Goal: Task Accomplishment & Management: Use online tool/utility

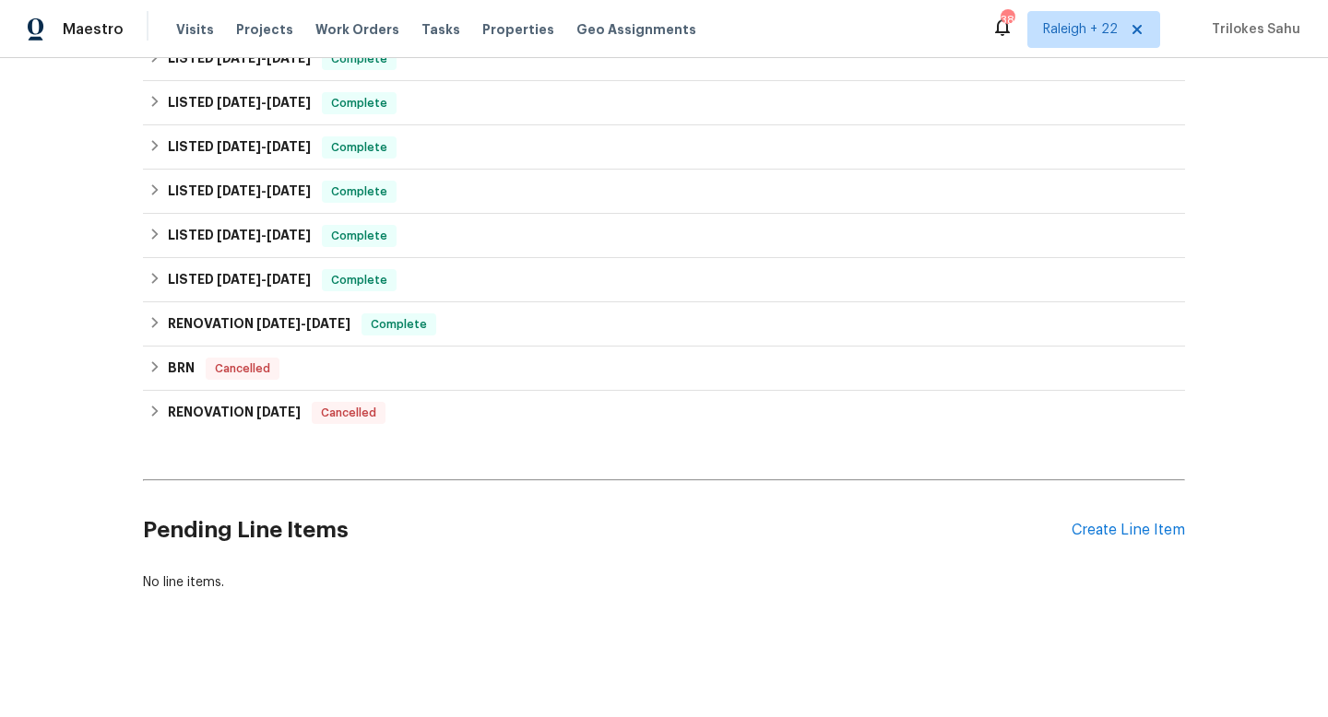
scroll to position [158, 0]
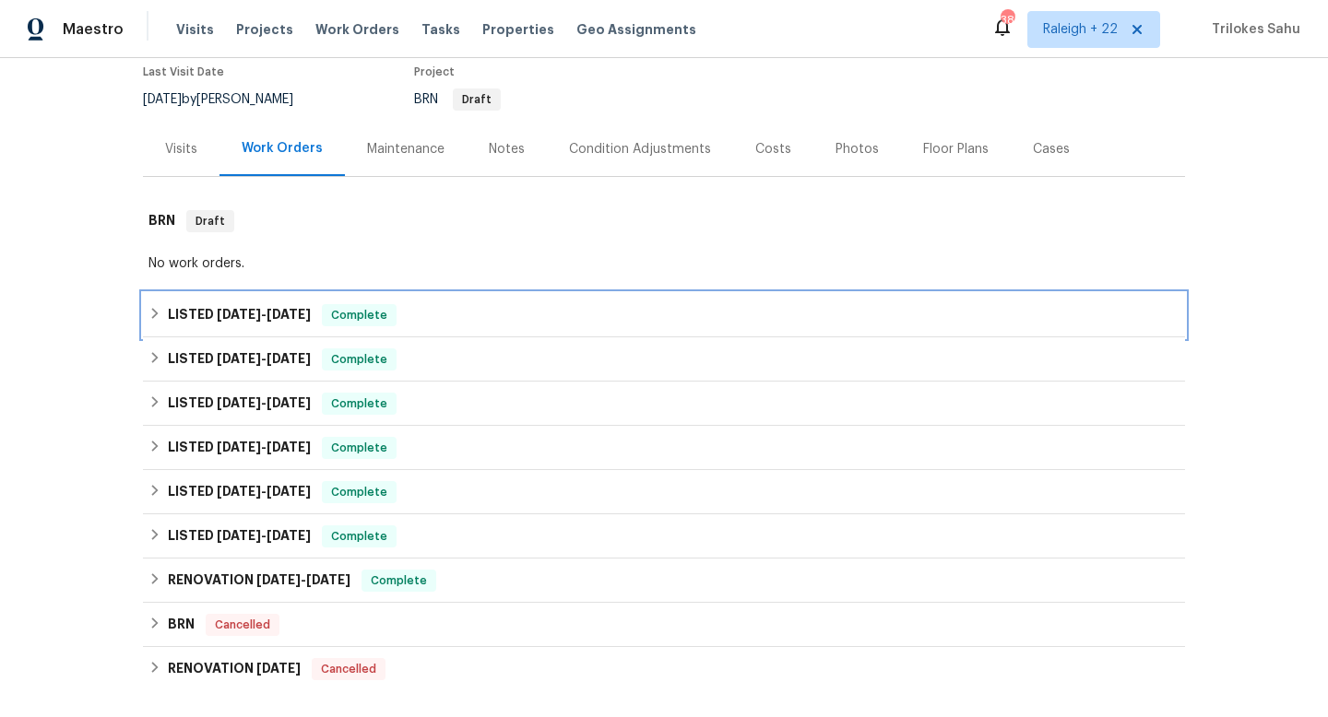
click at [152, 320] on icon at bounding box center [154, 313] width 13 height 13
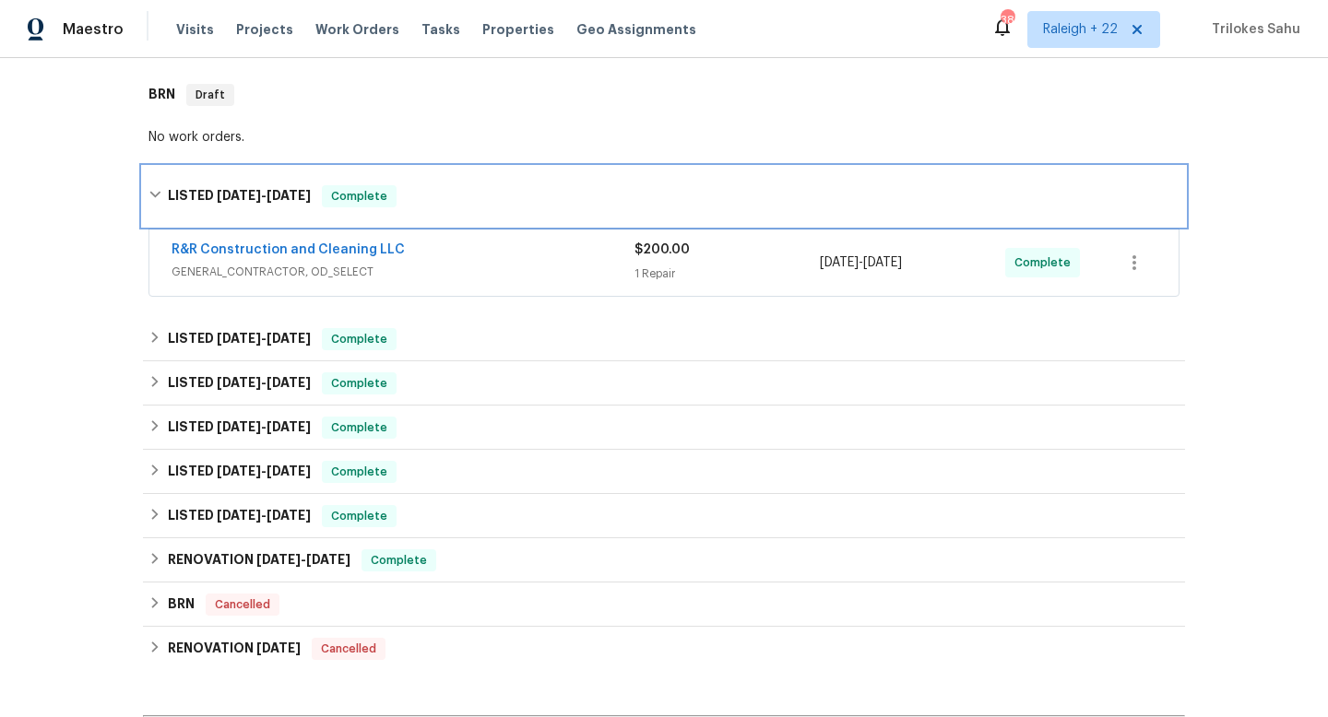
scroll to position [299, 0]
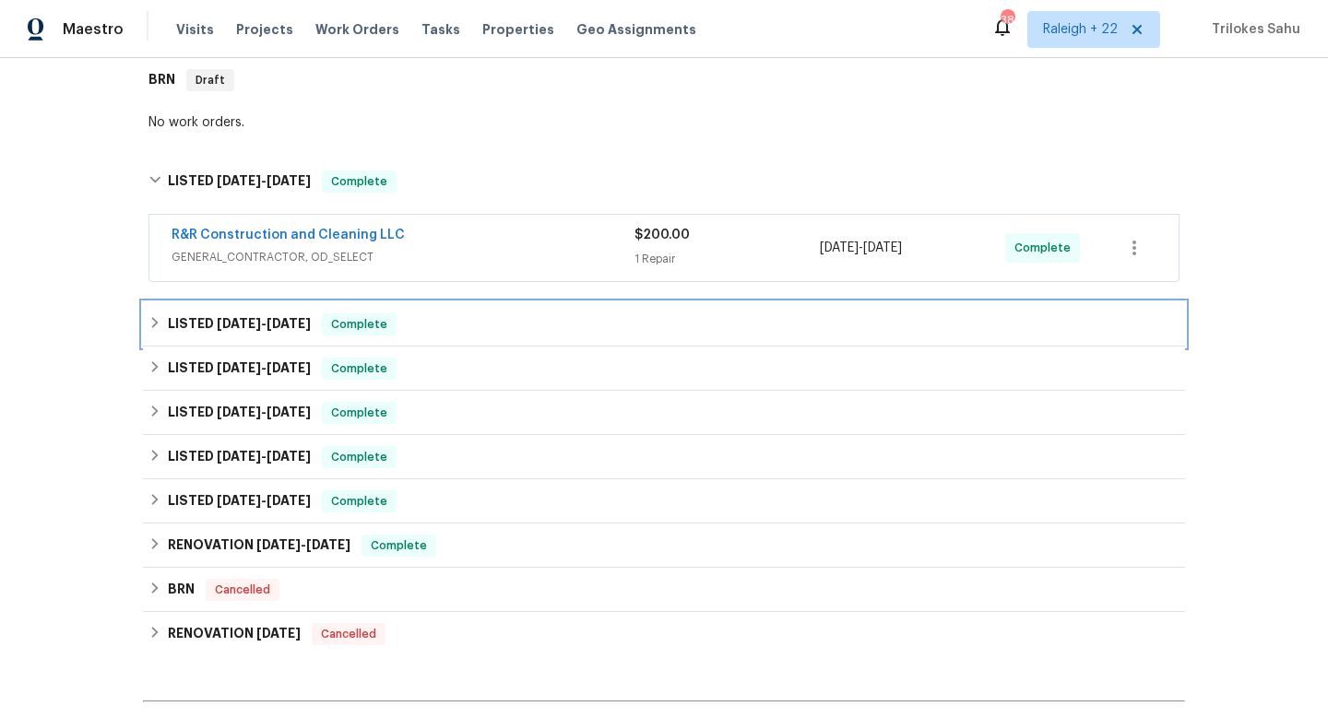
click at [147, 336] on div "LISTED [DATE] - [DATE] Complete" at bounding box center [664, 324] width 1042 height 44
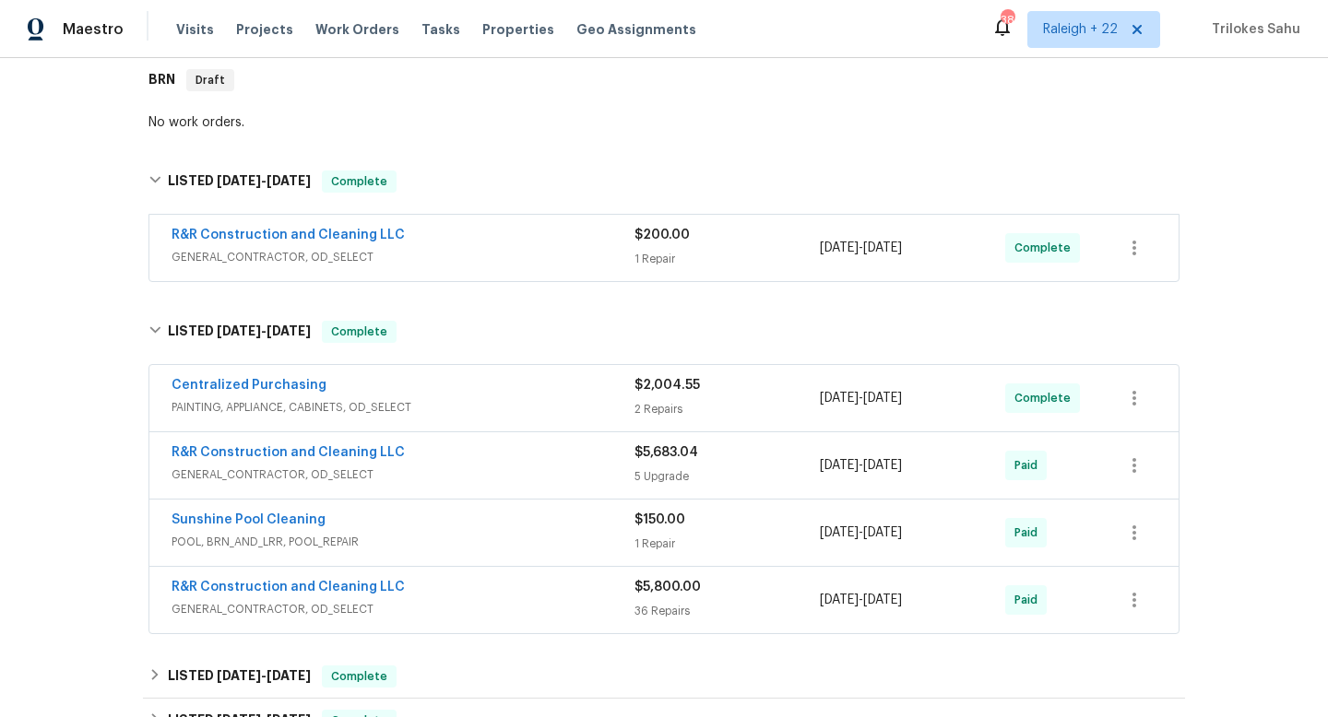
click at [227, 260] on span "GENERAL_CONTRACTOR, OD_SELECT" at bounding box center [402, 257] width 463 height 18
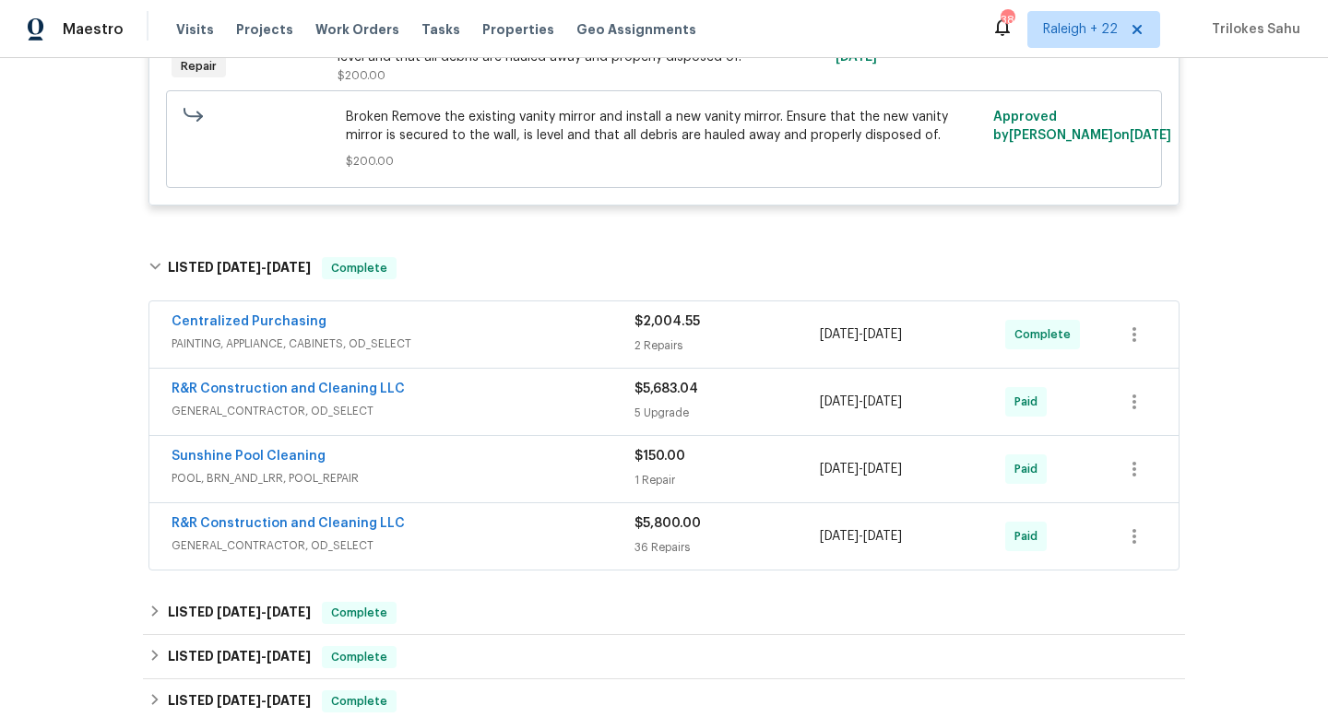
scroll to position [1094, 0]
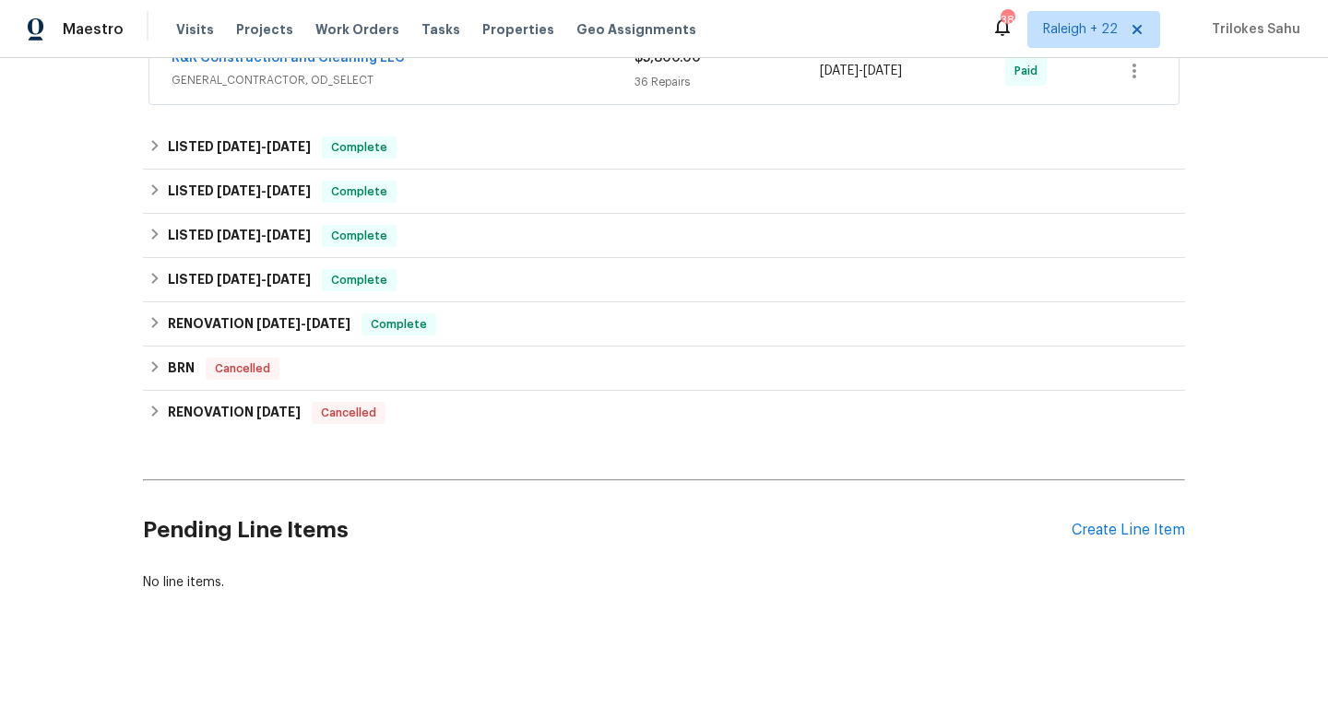
click at [1164, 543] on div "Pending Line Items Create Line Item" at bounding box center [664, 531] width 1042 height 86
click at [1155, 532] on div "Create Line Item" at bounding box center [1127, 531] width 113 height 18
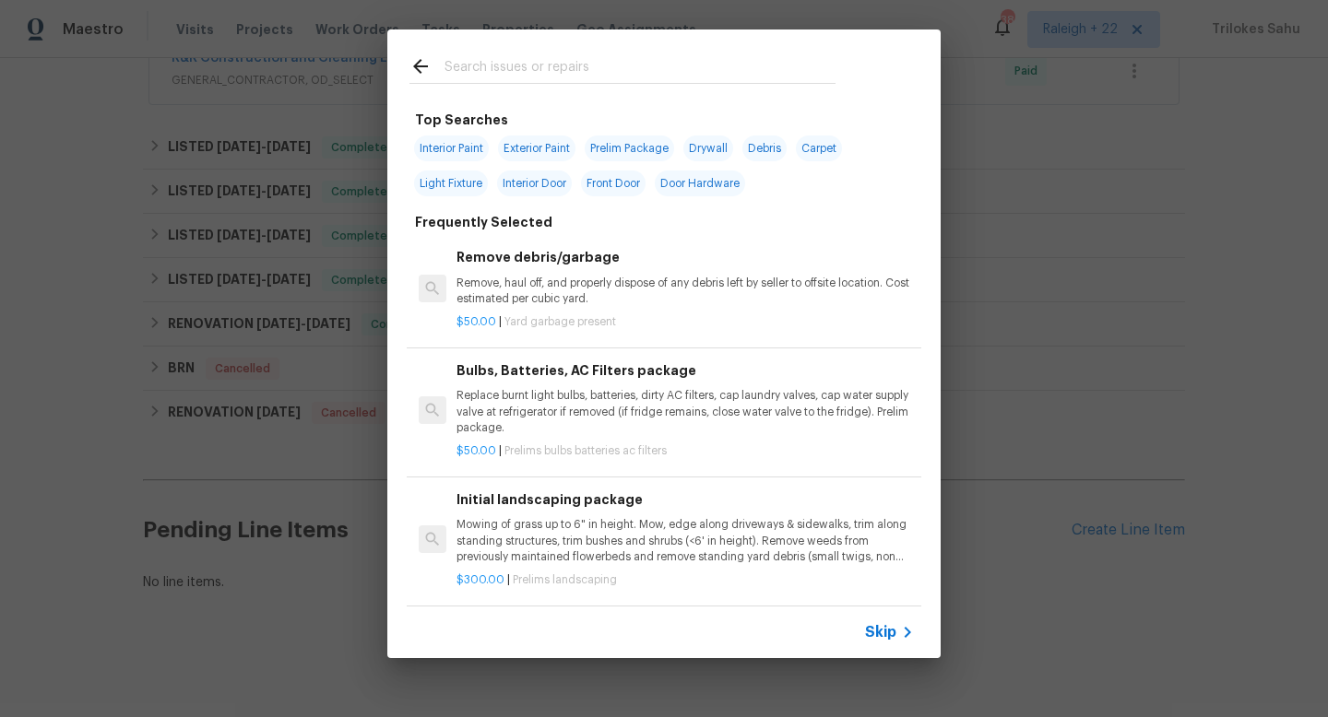
click at [868, 631] on span "Skip" at bounding box center [880, 632] width 31 height 18
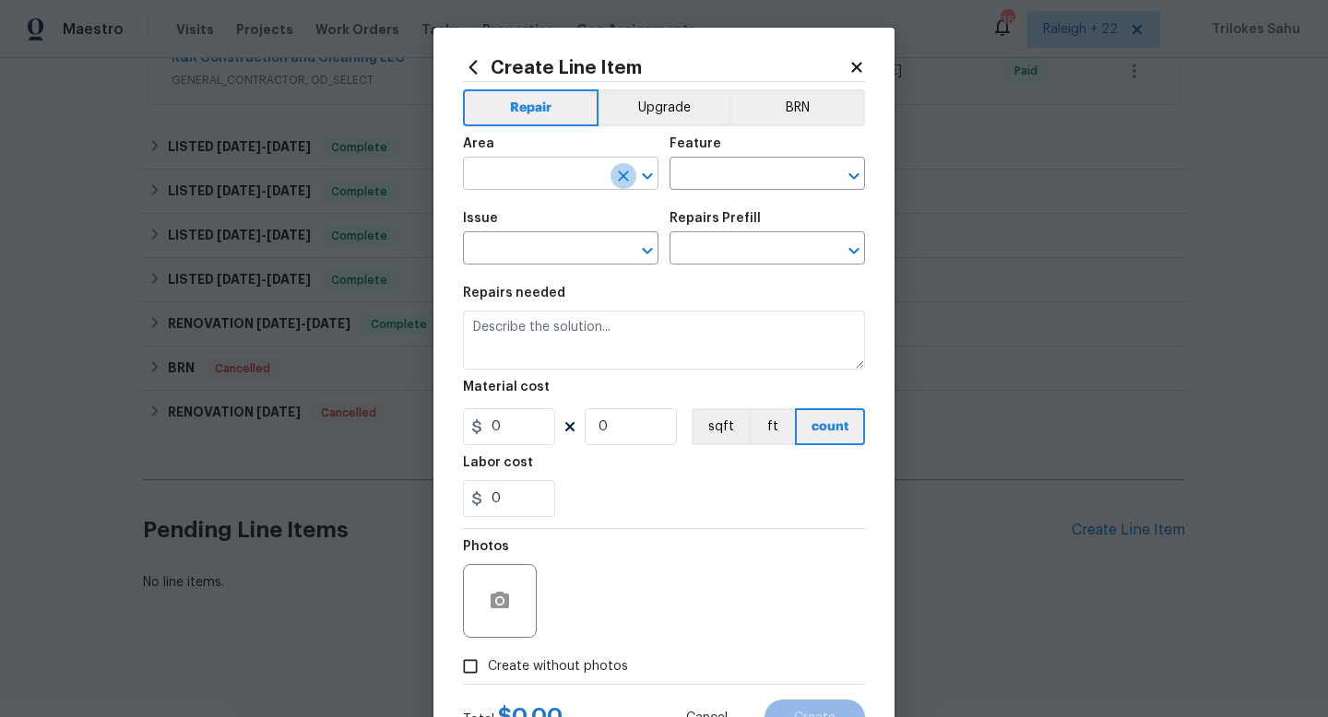
click at [614, 180] on icon "Clear" at bounding box center [623, 176] width 18 height 18
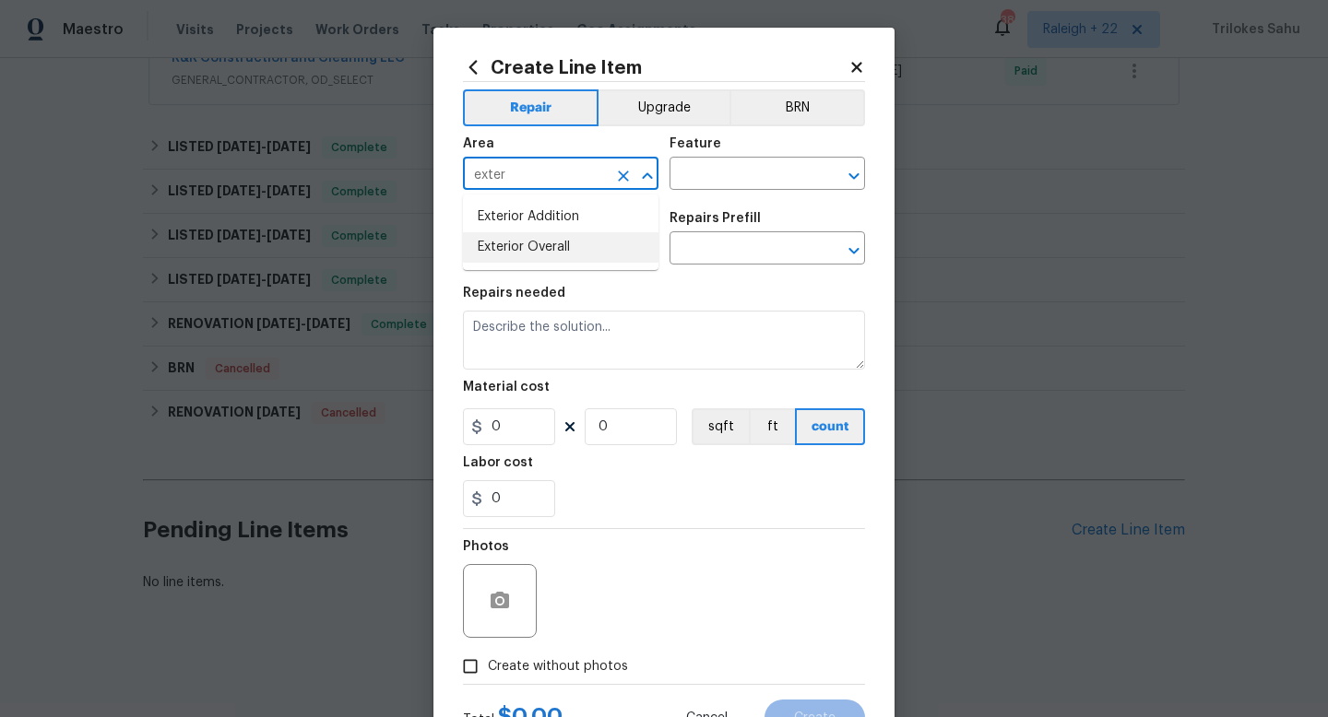
click at [545, 247] on li "Exterior Overall" at bounding box center [560, 247] width 195 height 30
type input "Exterior Overall"
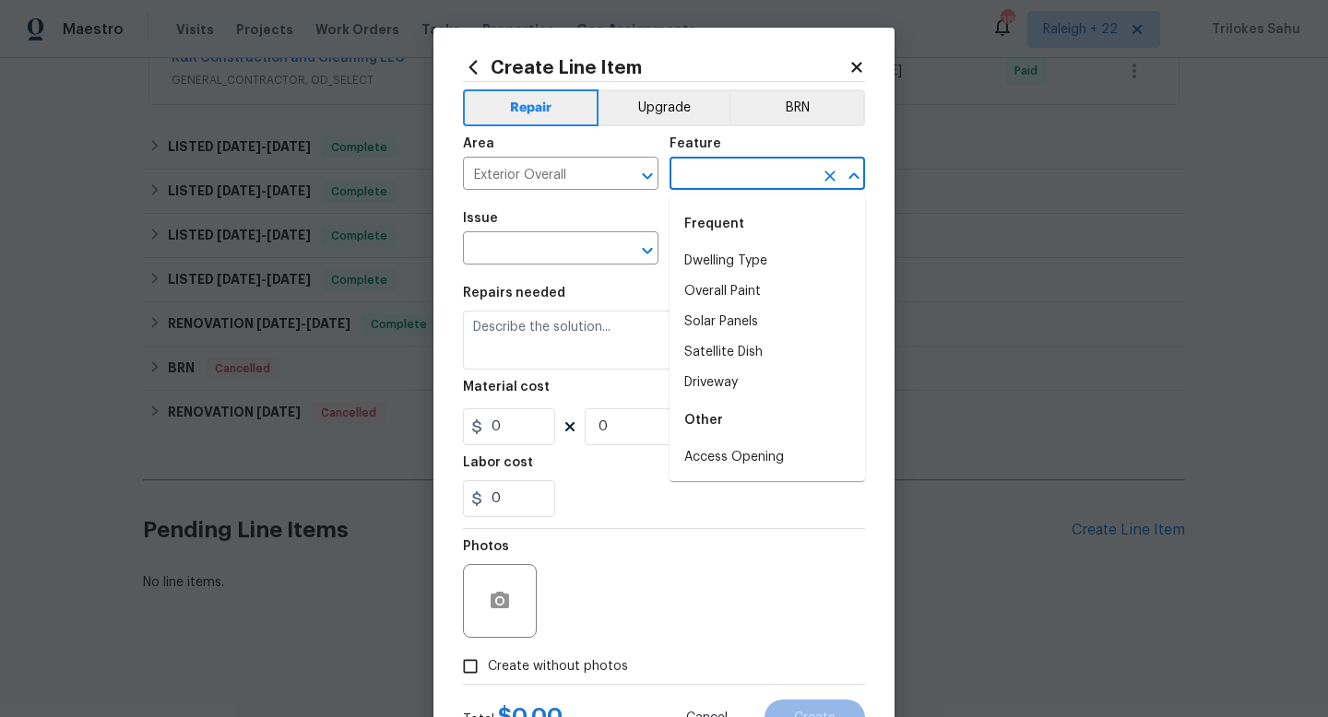
click at [703, 168] on input "text" at bounding box center [741, 175] width 144 height 29
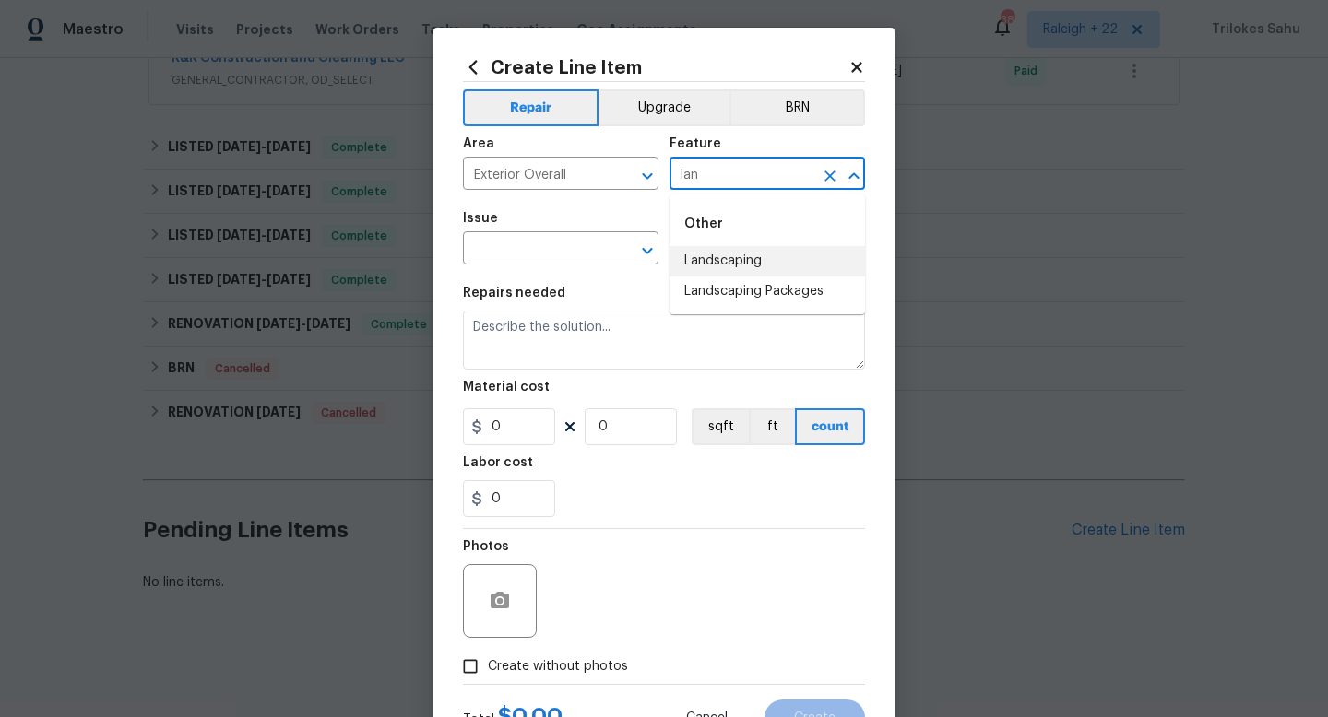
click at [692, 257] on li "Landscaping" at bounding box center [766, 261] width 195 height 30
type input "Landscaping"
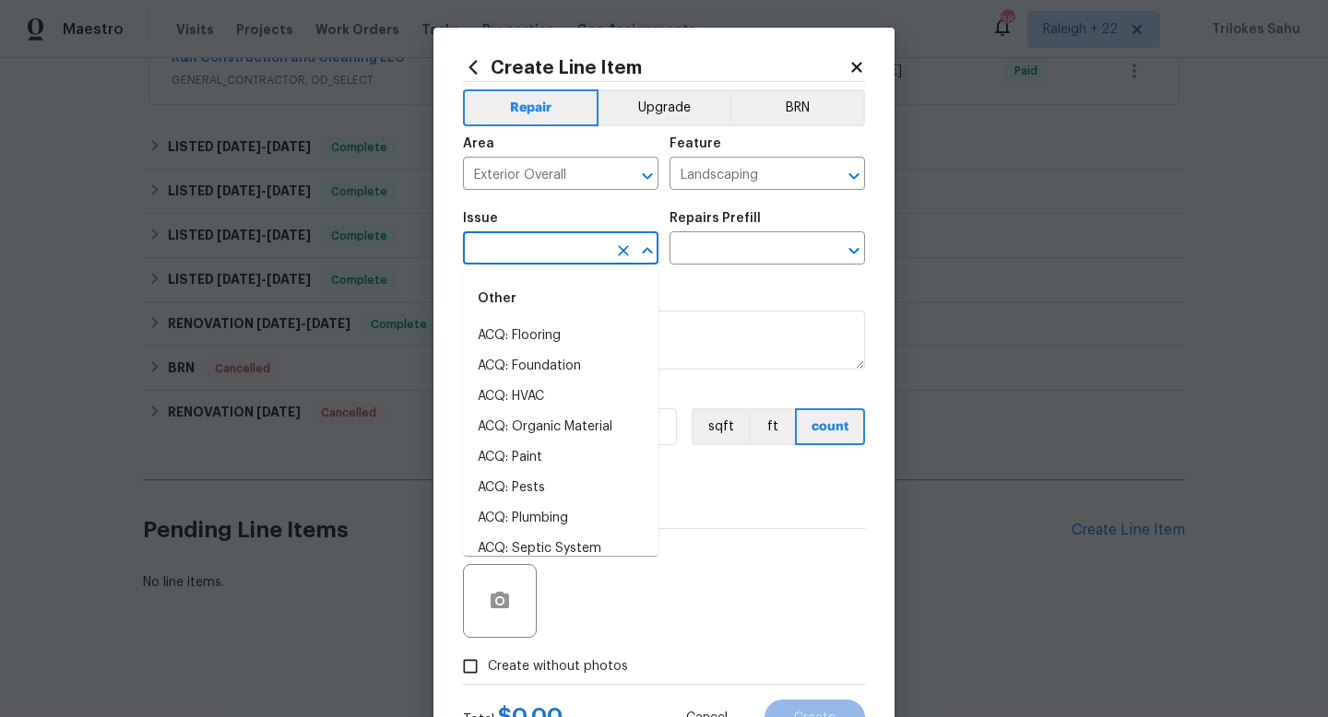
click at [584, 254] on input "text" at bounding box center [535, 250] width 144 height 29
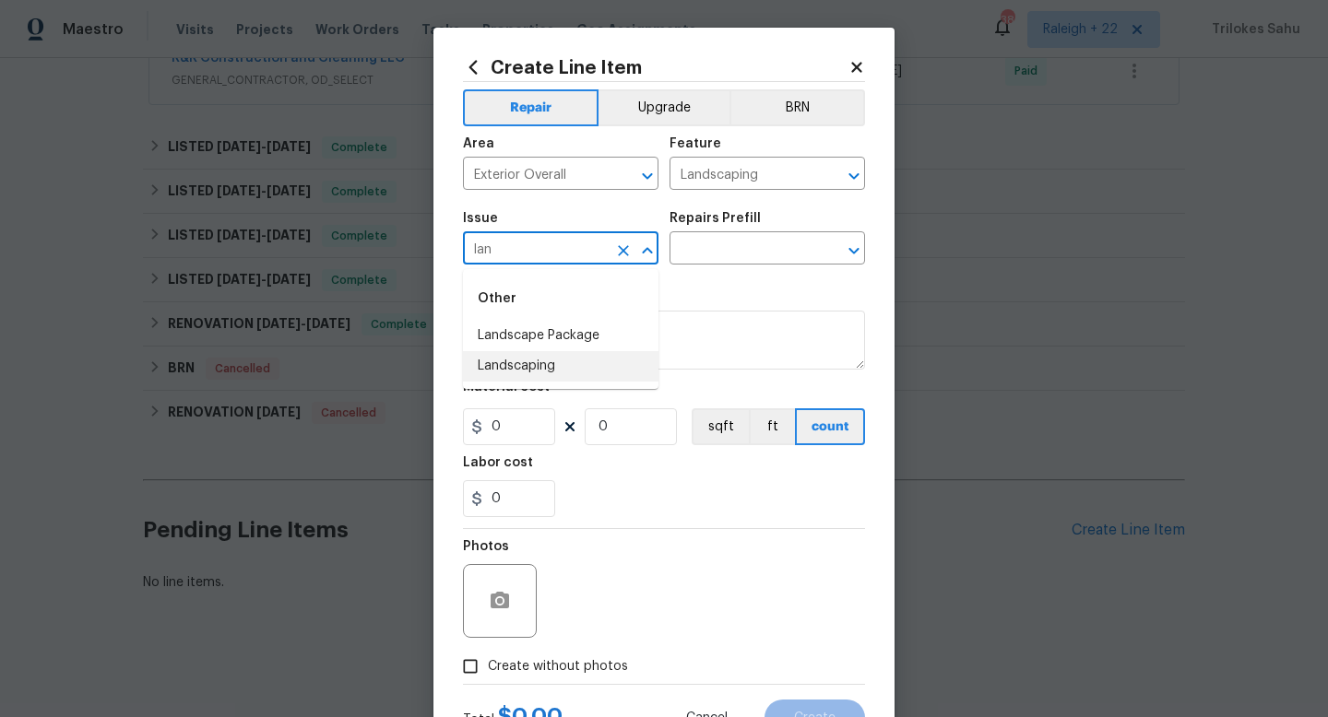
click at [562, 366] on li "Landscaping" at bounding box center [560, 366] width 195 height 30
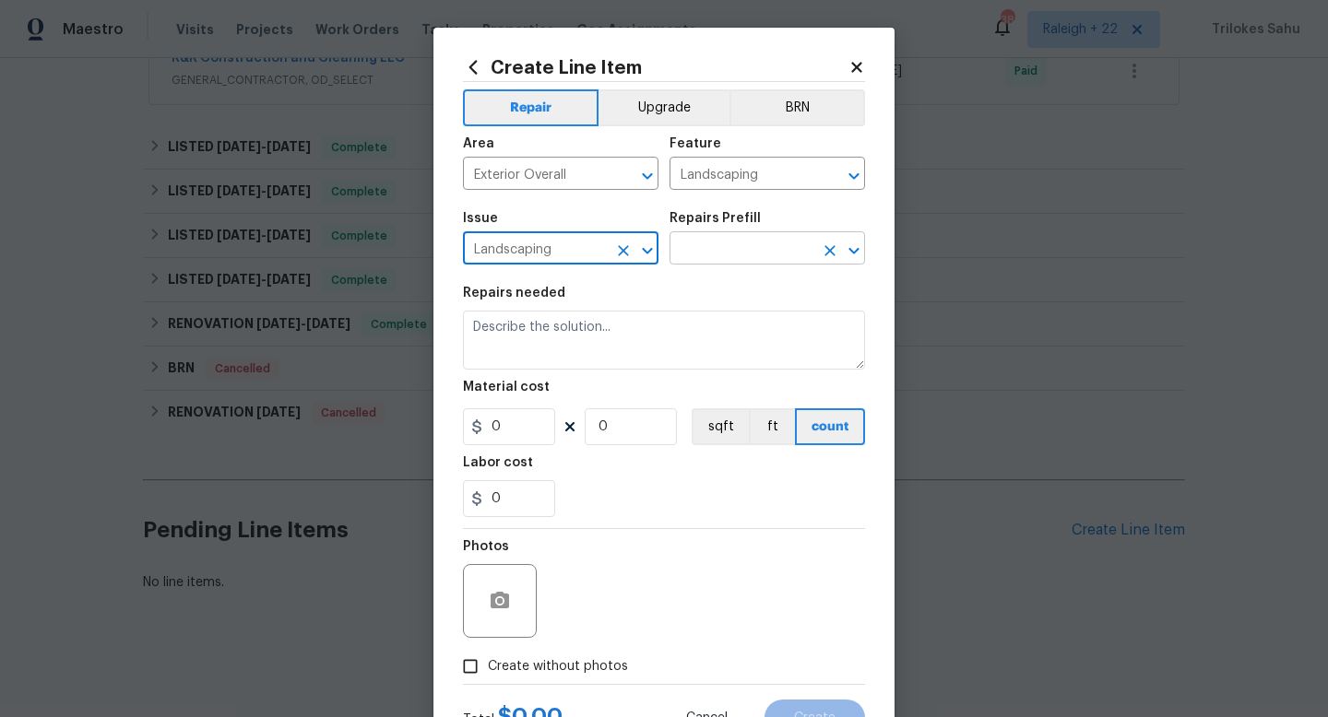
type input "Landscaping"
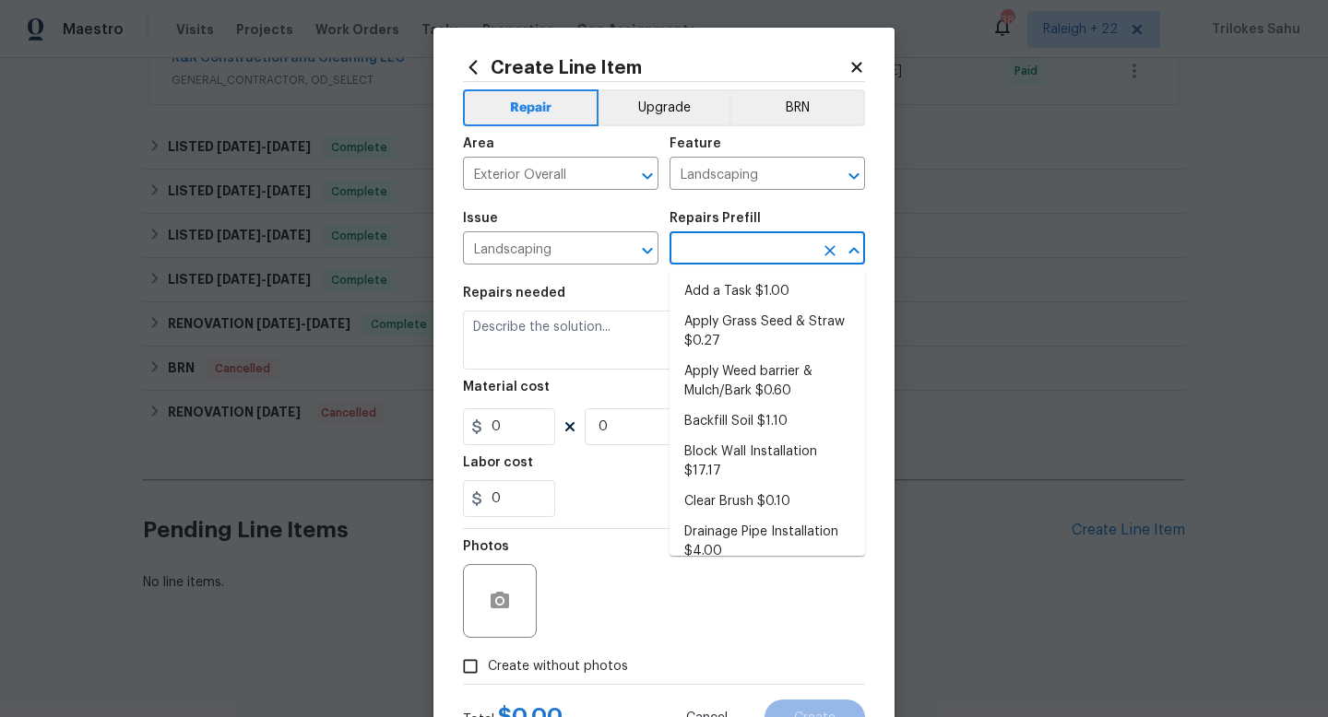
click at [695, 255] on input "text" at bounding box center [741, 250] width 144 height 29
click at [692, 289] on li "Add a Task $1.00" at bounding box center [766, 292] width 195 height 30
type input "Add a Task $1.00"
type textarea "HPM to detail"
type input "1"
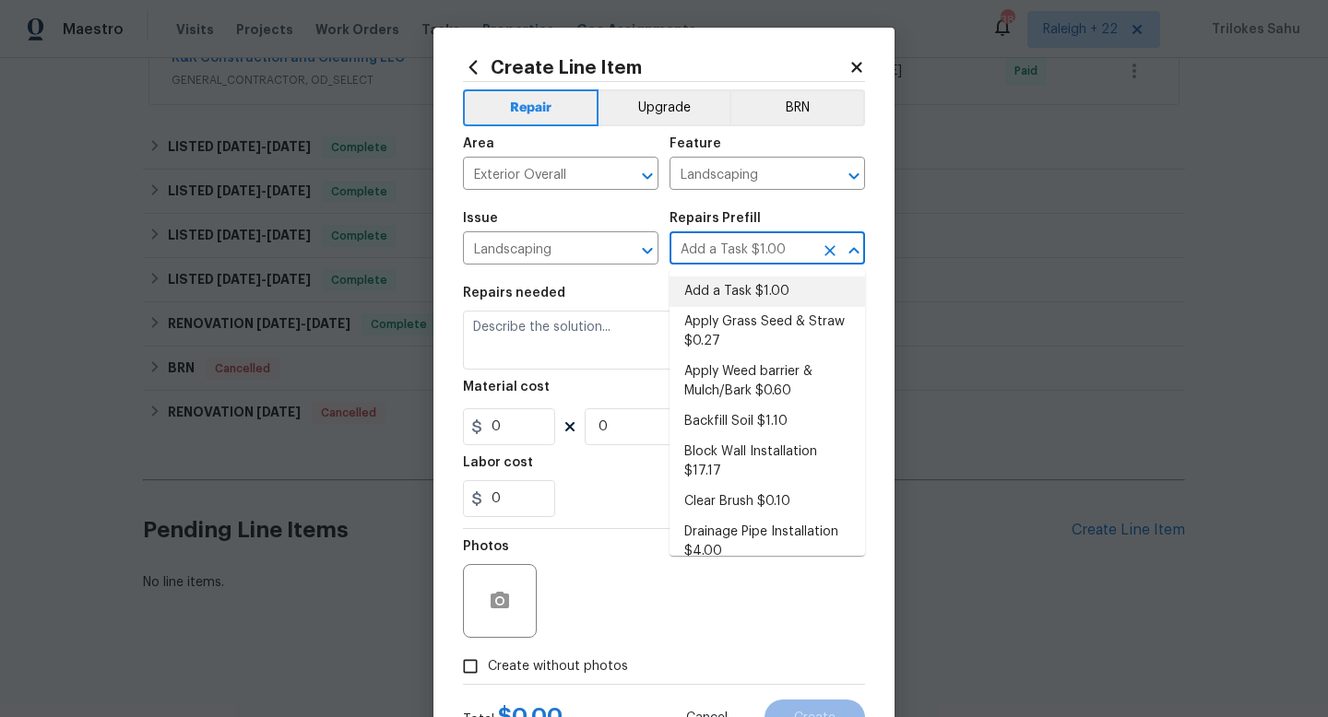
type input "1"
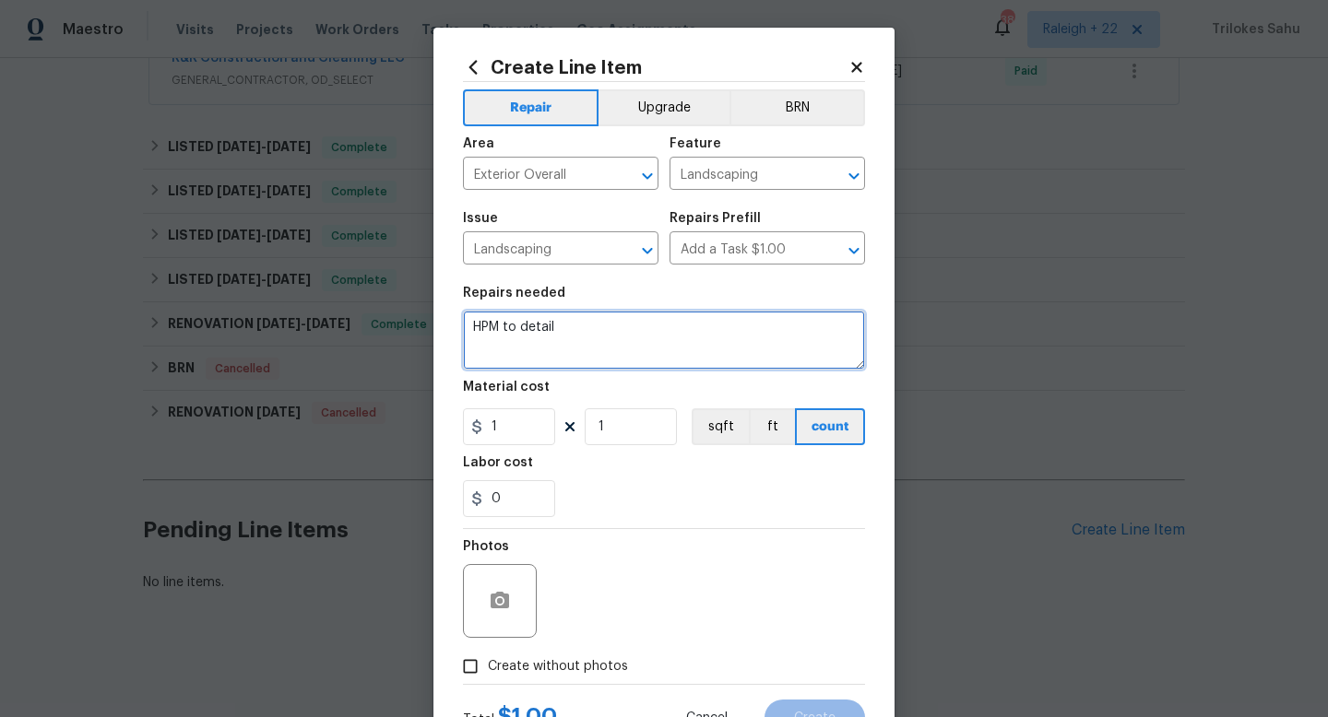
drag, startPoint x: 641, startPoint y: 343, endPoint x: 463, endPoint y: 324, distance: 179.0
click at [463, 324] on textarea "HPM to detail" at bounding box center [664, 340] width 402 height 59
paste textarea "Landscaping - Mowing, Edging and Weeding Please mow, edge, and weed your yard. T"
click at [608, 340] on textarea "#HOA-Violation Hi, we have received a HOA violation for Landscaping - Mowing, E…" at bounding box center [664, 340] width 402 height 59
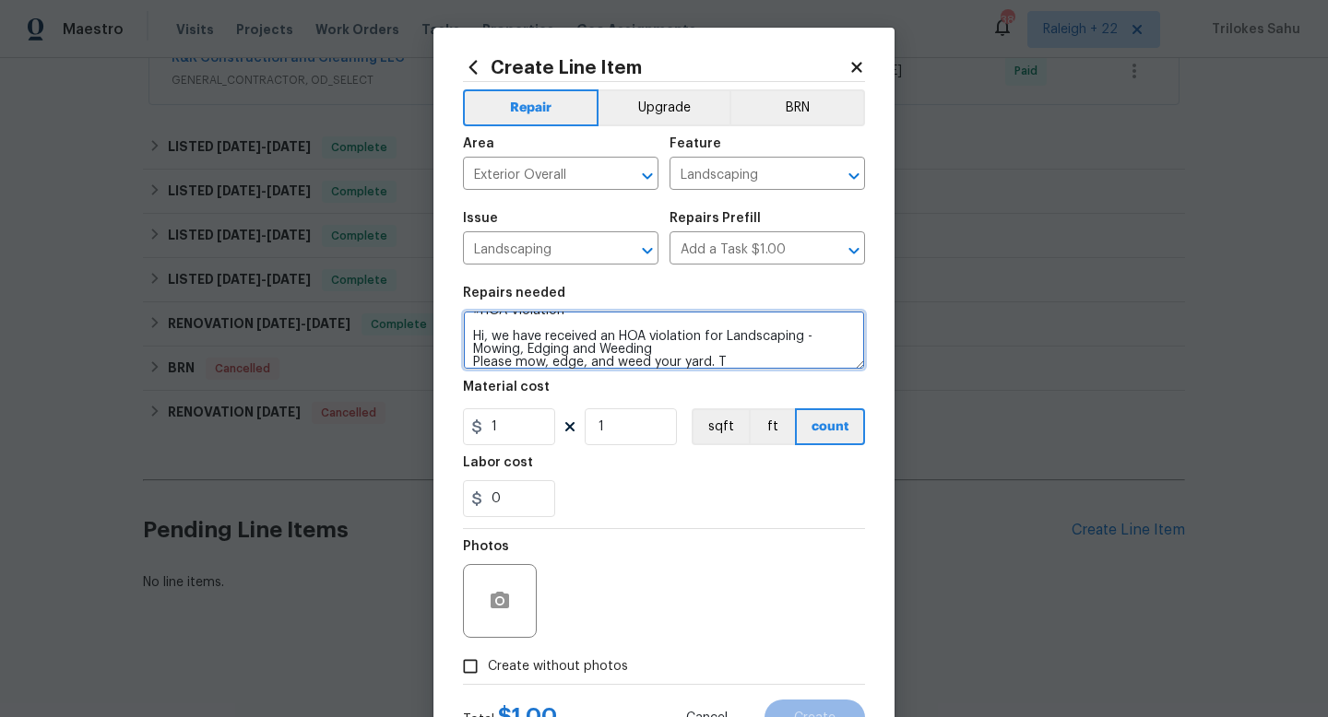
click at [681, 352] on textarea "#HOA-Violation Hi, we have received an HOA violation for Landscaping - Mowing, …" at bounding box center [664, 340] width 402 height 59
click at [744, 361] on textarea "#HOA-Violation Hi, we have received an HOA violation for Landscaping - Mowing, …" at bounding box center [664, 340] width 402 height 59
type textarea "#HOA-Violation Hi, we have received an HOA violation for Landscaping - Mowing, …"
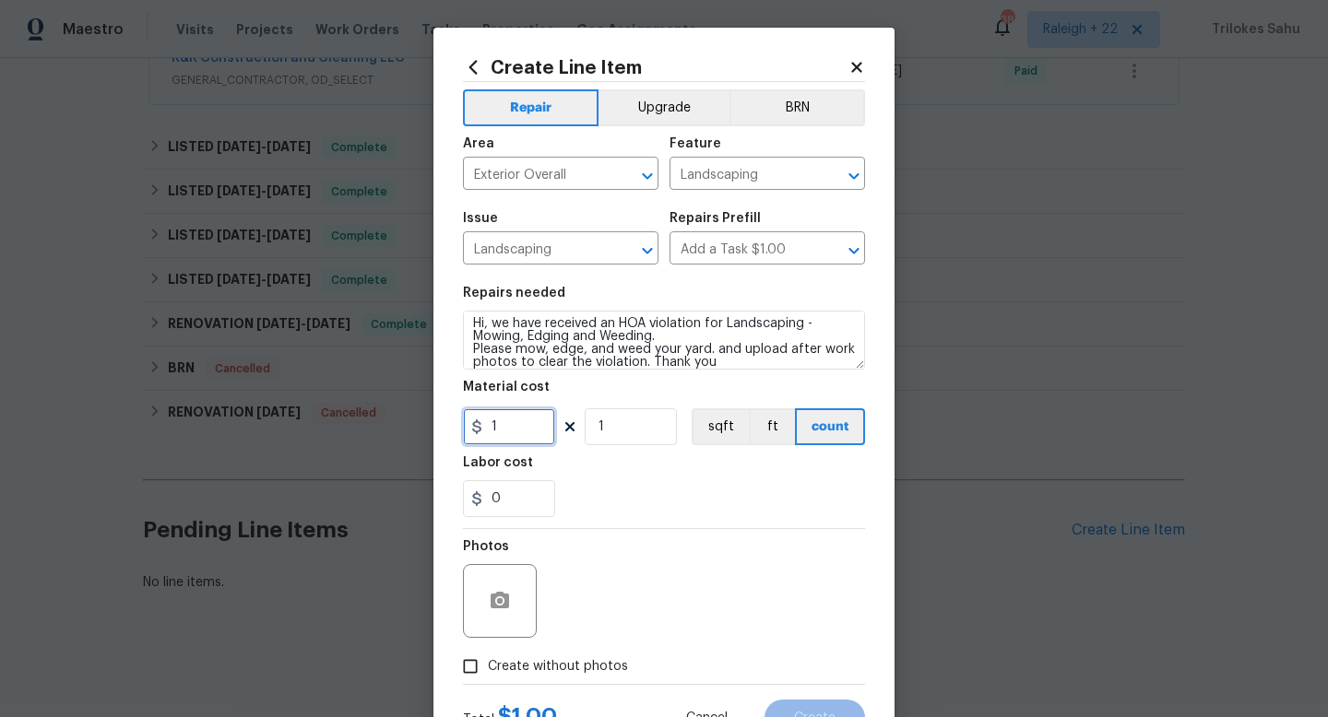
click at [517, 420] on input "1" at bounding box center [509, 426] width 92 height 37
type input "75"
click at [617, 491] on div "0" at bounding box center [664, 498] width 402 height 37
click at [520, 603] on button "button" at bounding box center [500, 601] width 44 height 44
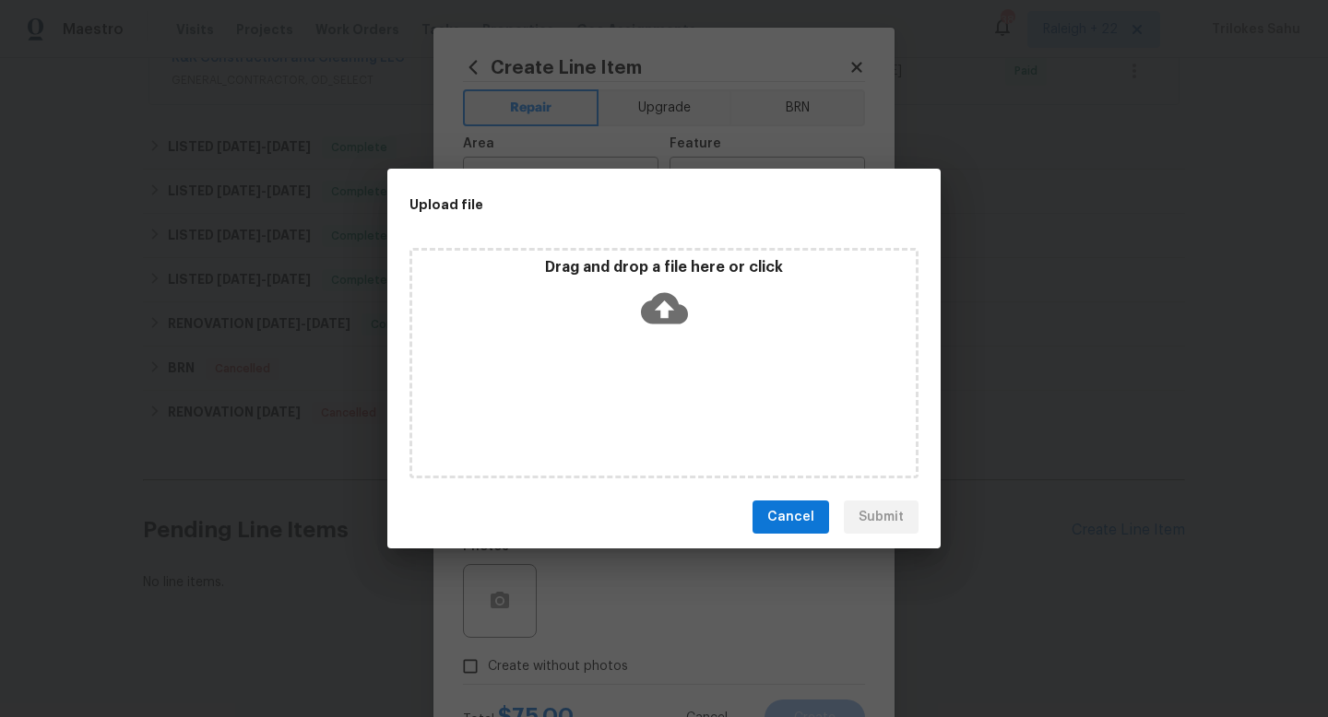
click at [673, 303] on icon at bounding box center [664, 308] width 47 height 31
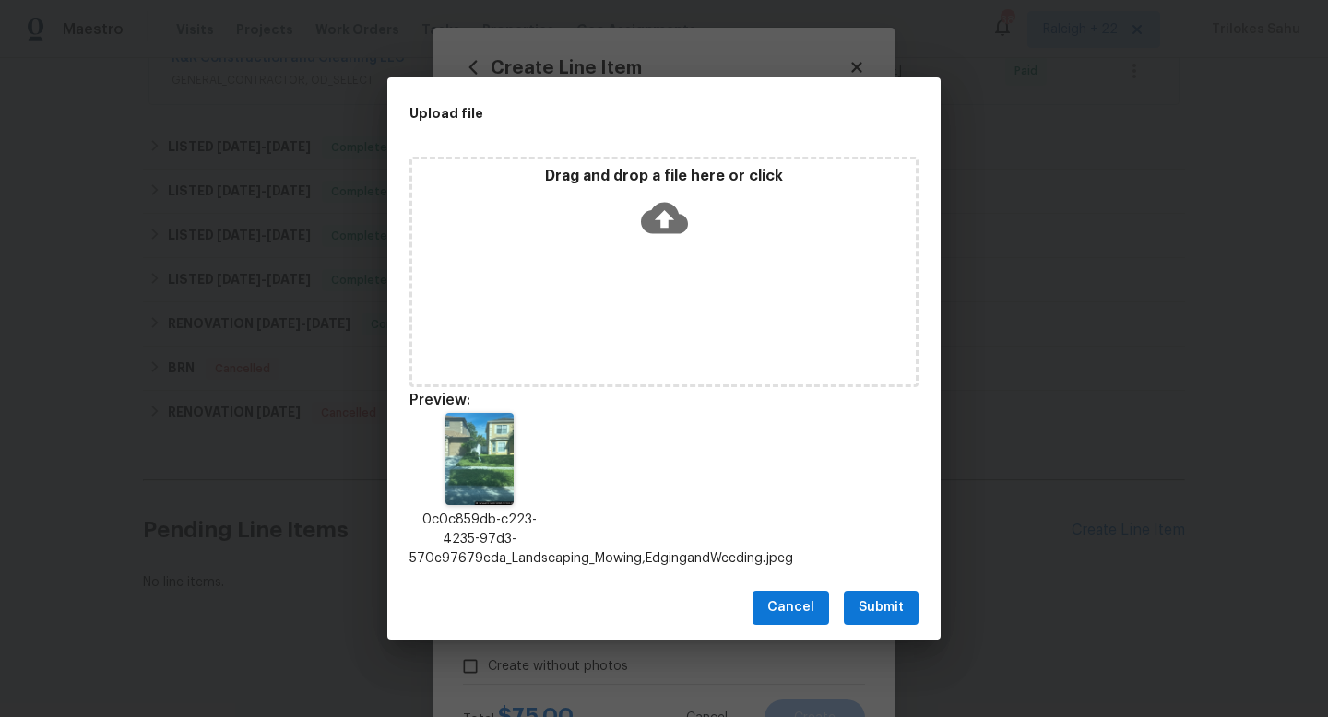
click at [873, 594] on button "Submit" at bounding box center [881, 608] width 75 height 34
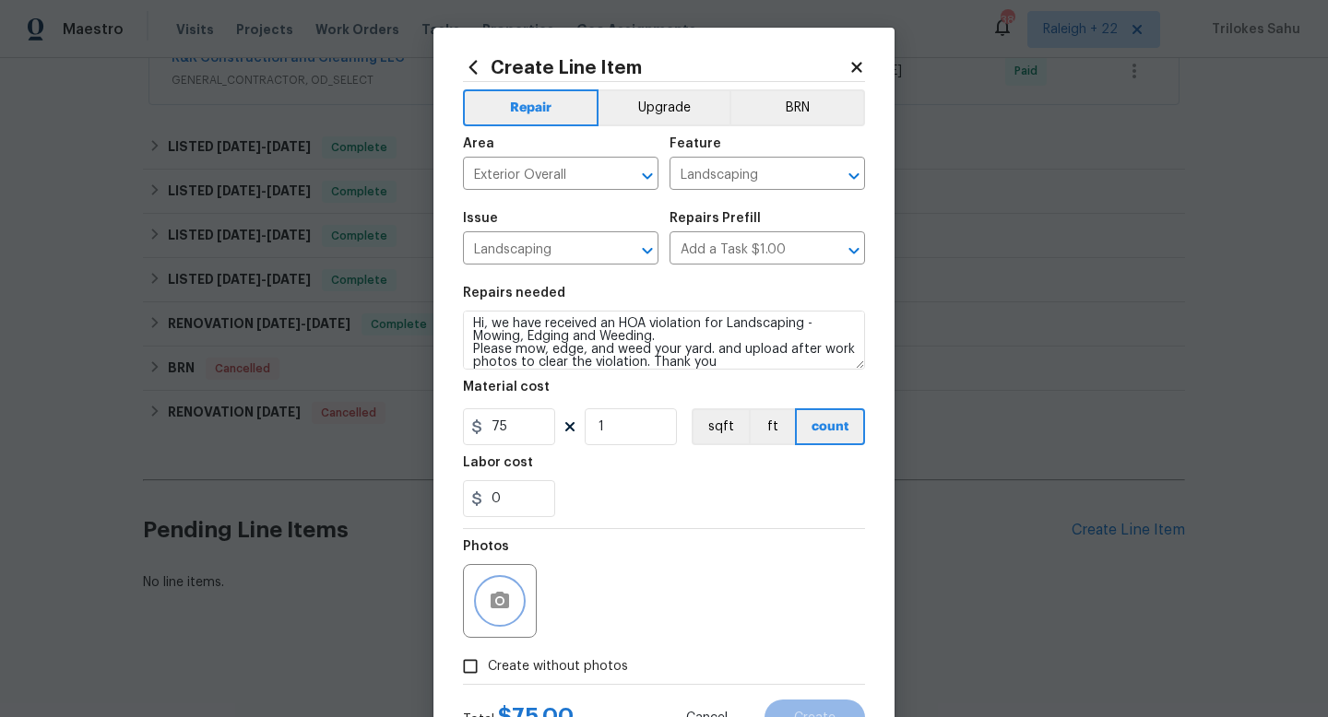
scroll to position [77, 0]
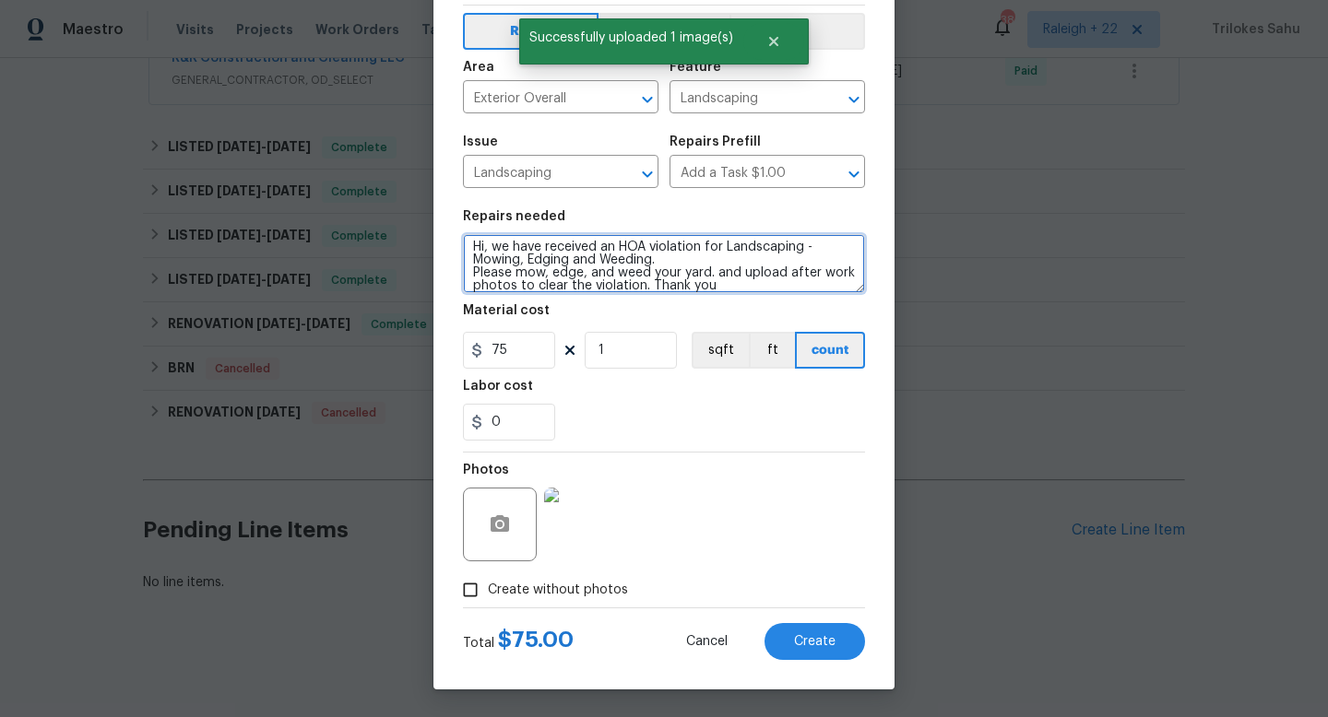
click at [474, 273] on textarea "#HOA-Violation Hi, we have received an HOA violation for Landscaping - Mowing, …" at bounding box center [664, 263] width 402 height 59
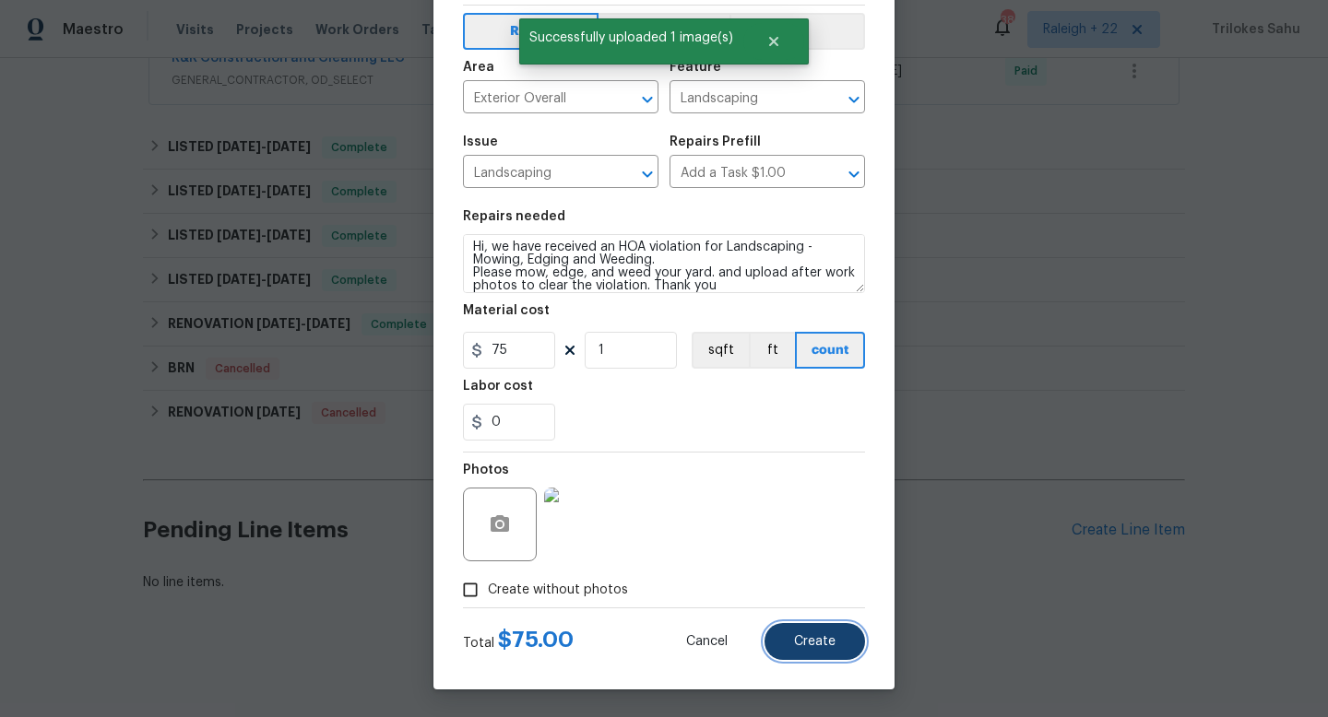
click at [799, 637] on span "Create" at bounding box center [814, 642] width 41 height 14
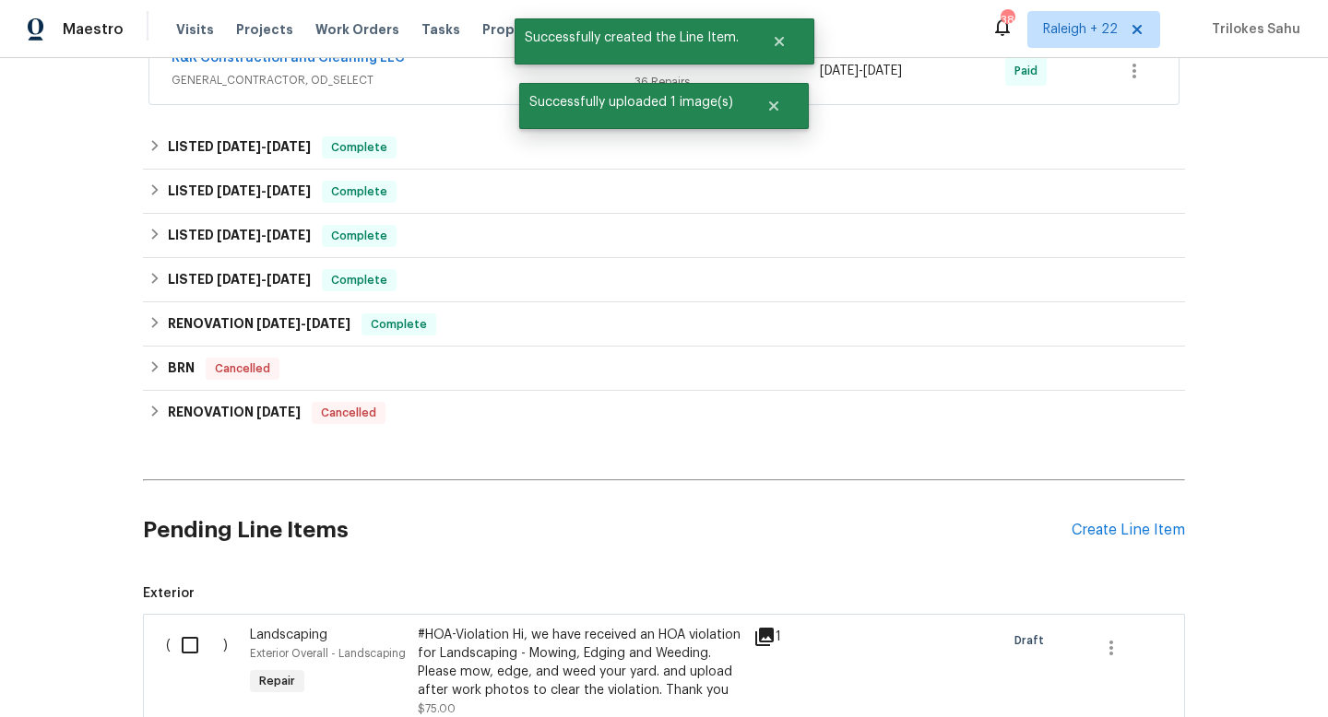
click at [186, 650] on input "checkbox" at bounding box center [197, 645] width 53 height 39
checkbox input "true"
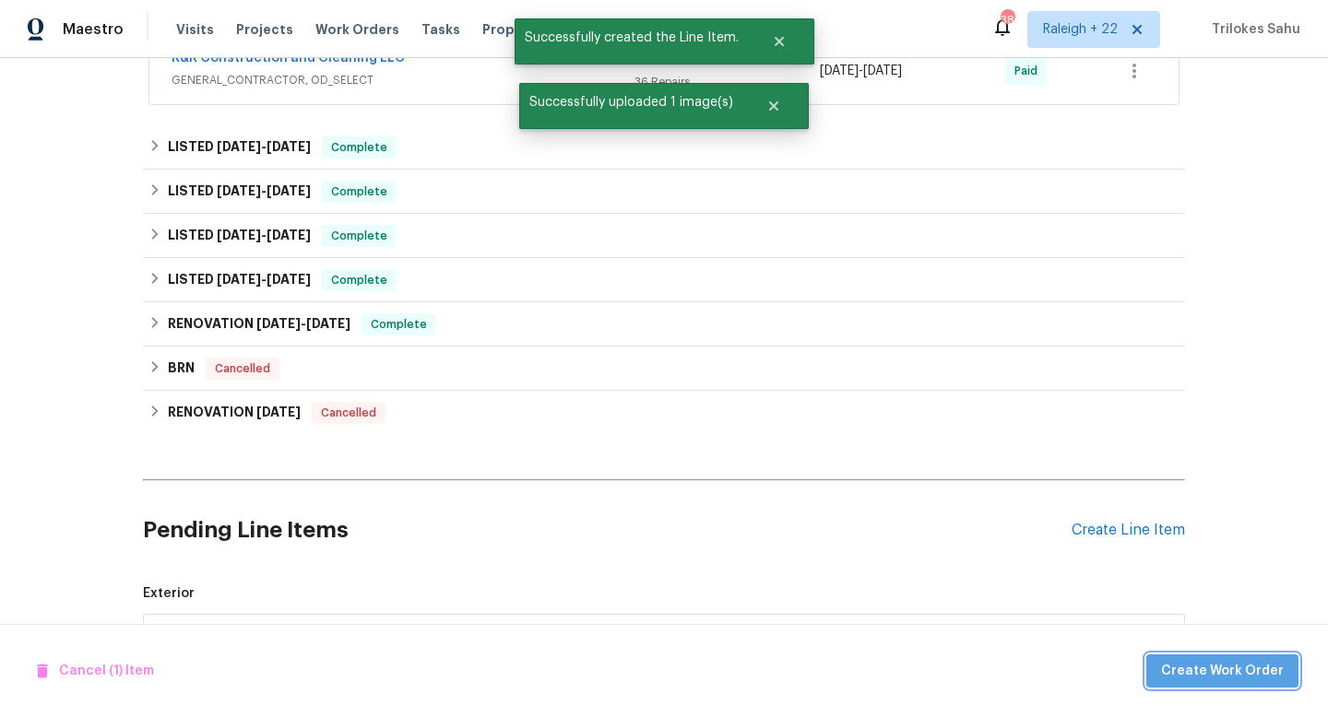
click at [1229, 668] on span "Create Work Order" at bounding box center [1222, 671] width 123 height 23
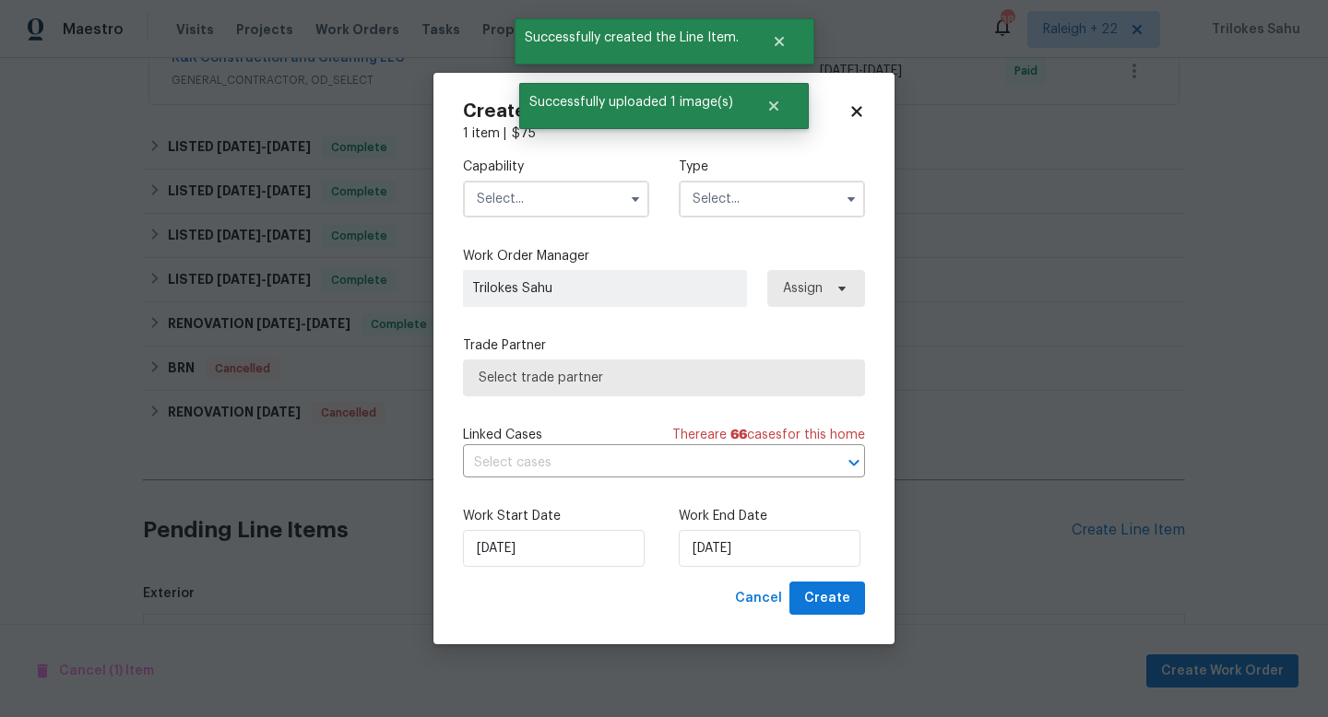
click at [596, 192] on input "text" at bounding box center [556, 199] width 186 height 37
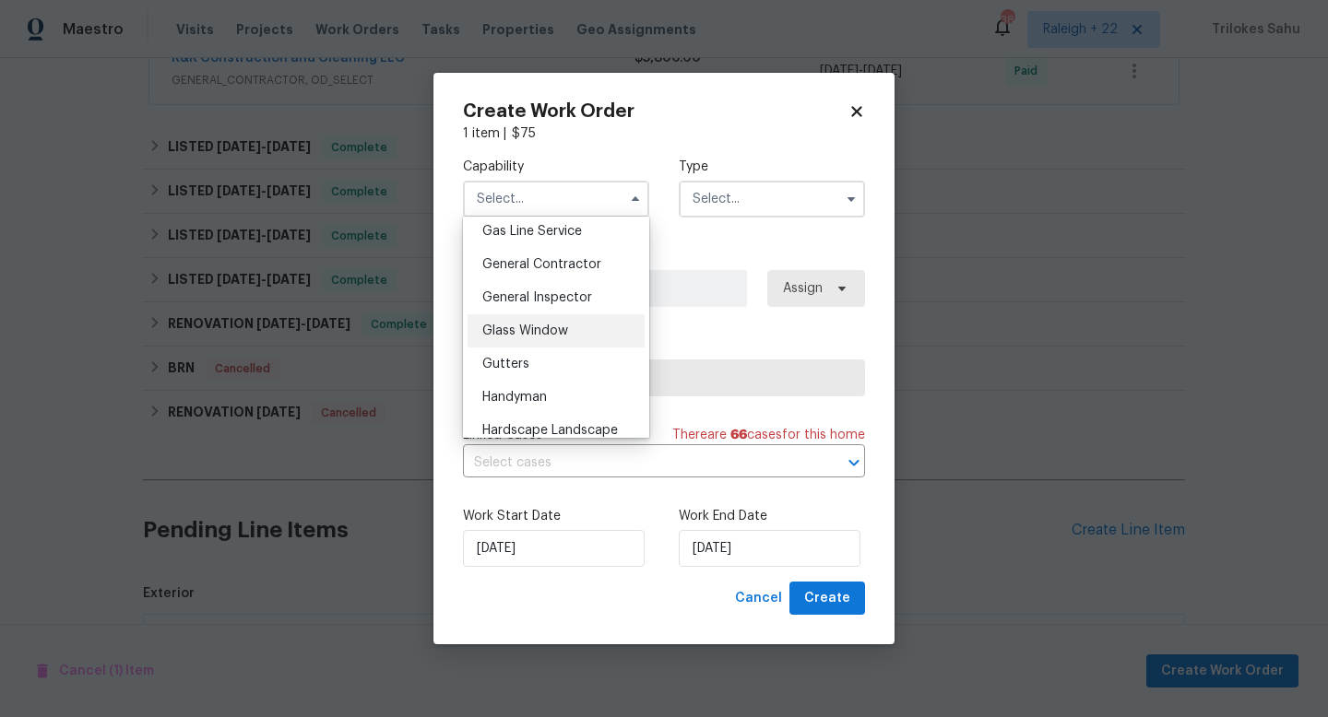
scroll to position [893, 0]
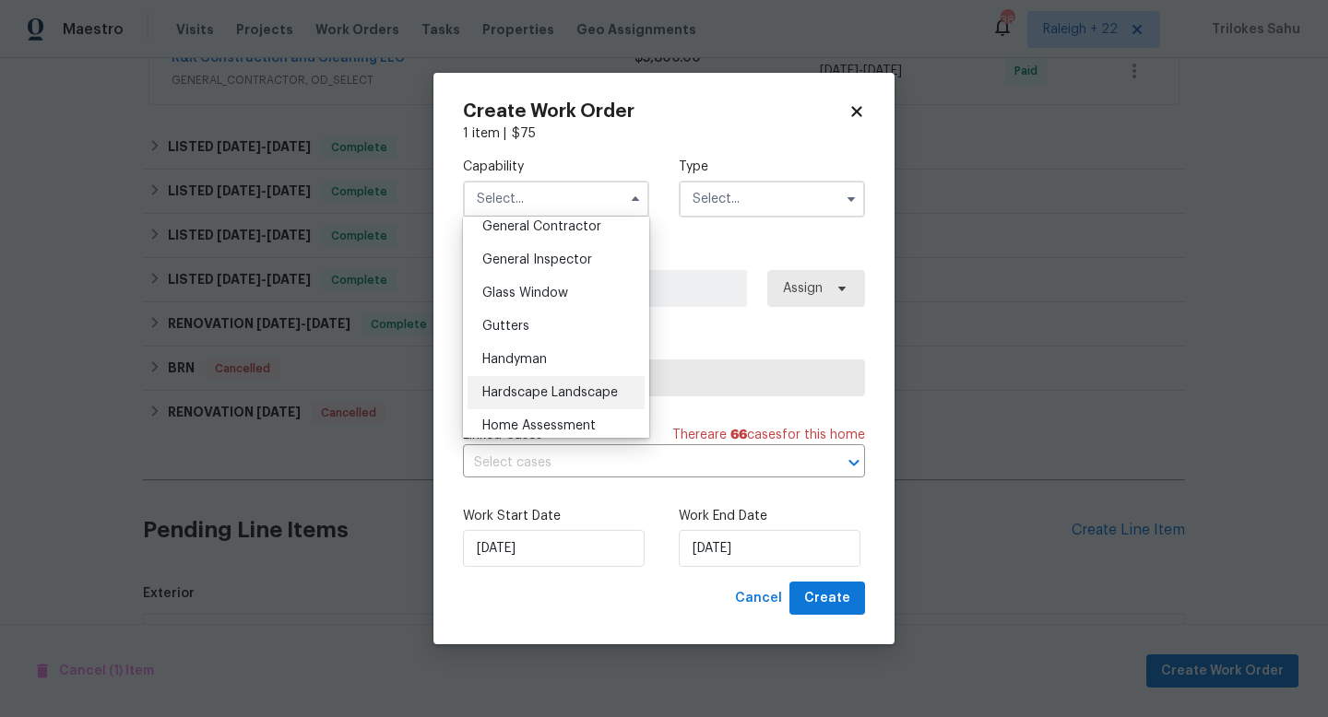
click at [525, 387] on span "Hardscape Landscape" at bounding box center [550, 392] width 136 height 13
type input "Hardscape Landscape"
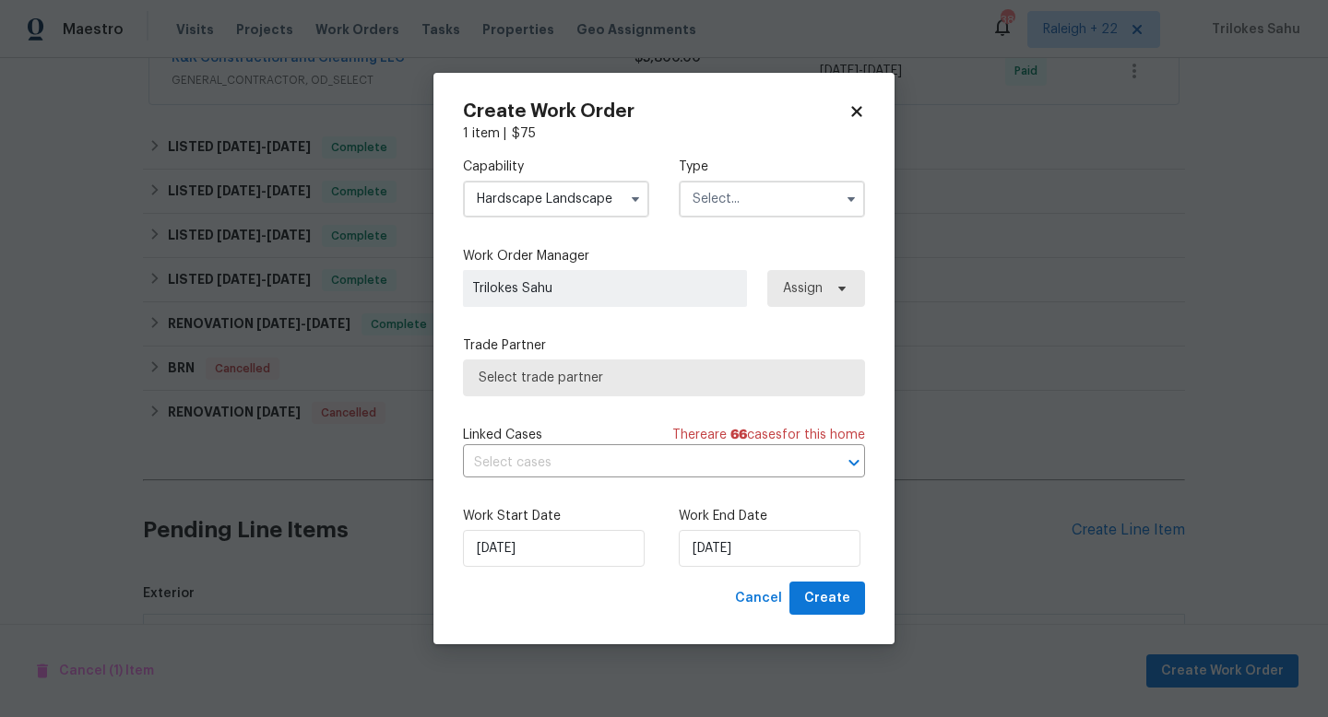
click at [726, 205] on input "text" at bounding box center [772, 199] width 186 height 37
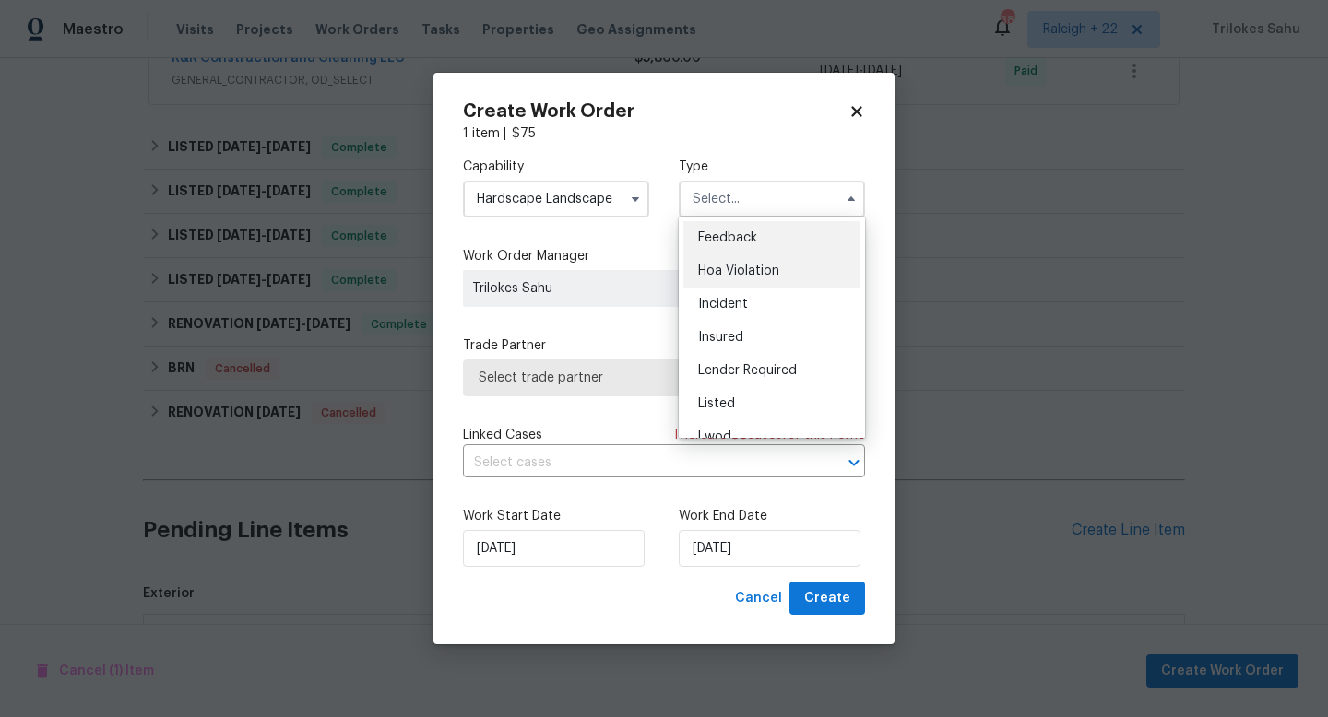
click at [725, 281] on div "Hoa Violation" at bounding box center [771, 270] width 177 height 33
type input "Hoa Violation"
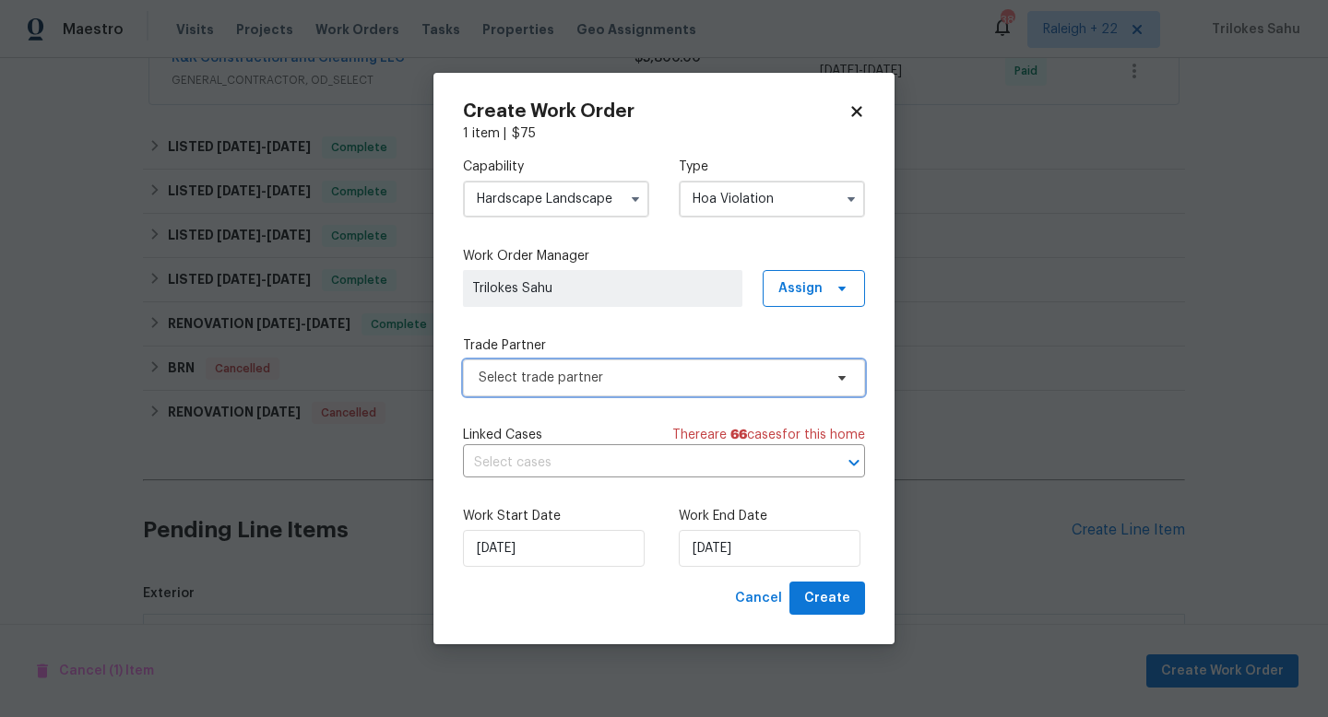
click at [612, 366] on span "Select trade partner" at bounding box center [664, 378] width 402 height 37
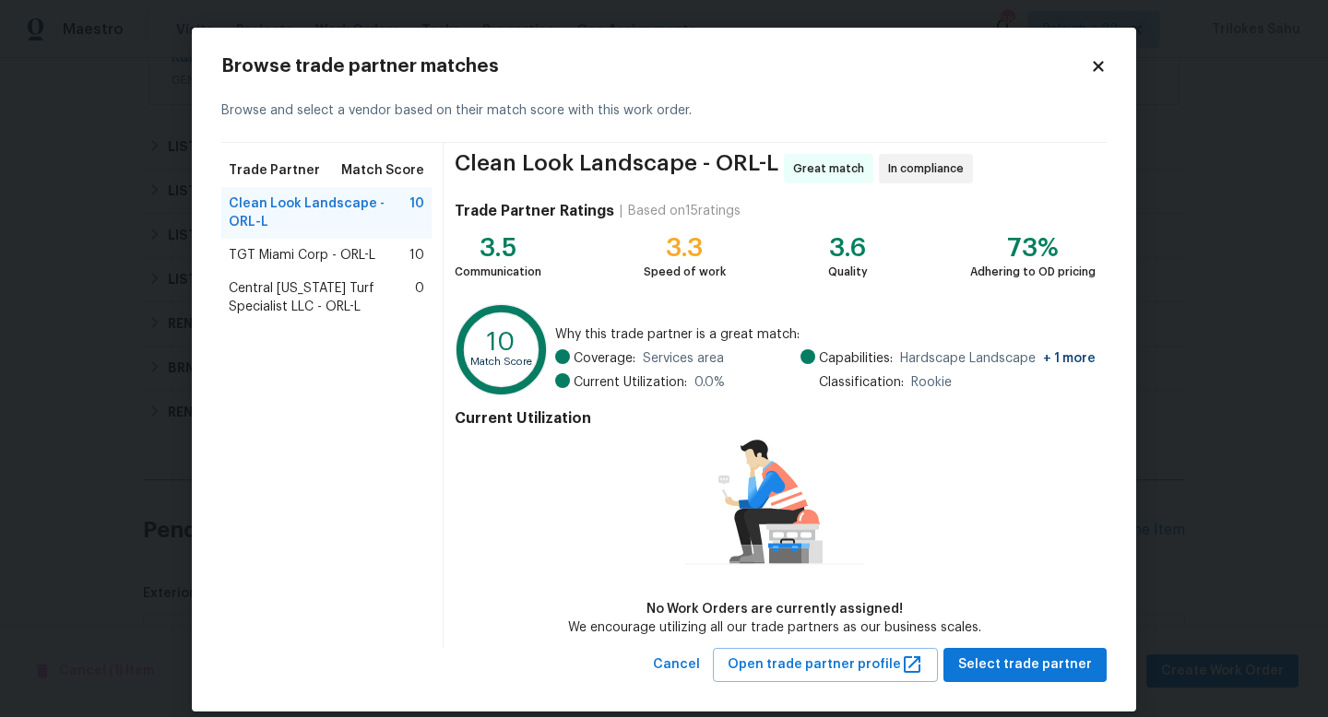
click at [346, 262] on span "TGT Miami Corp - ORL-L" at bounding box center [302, 255] width 147 height 18
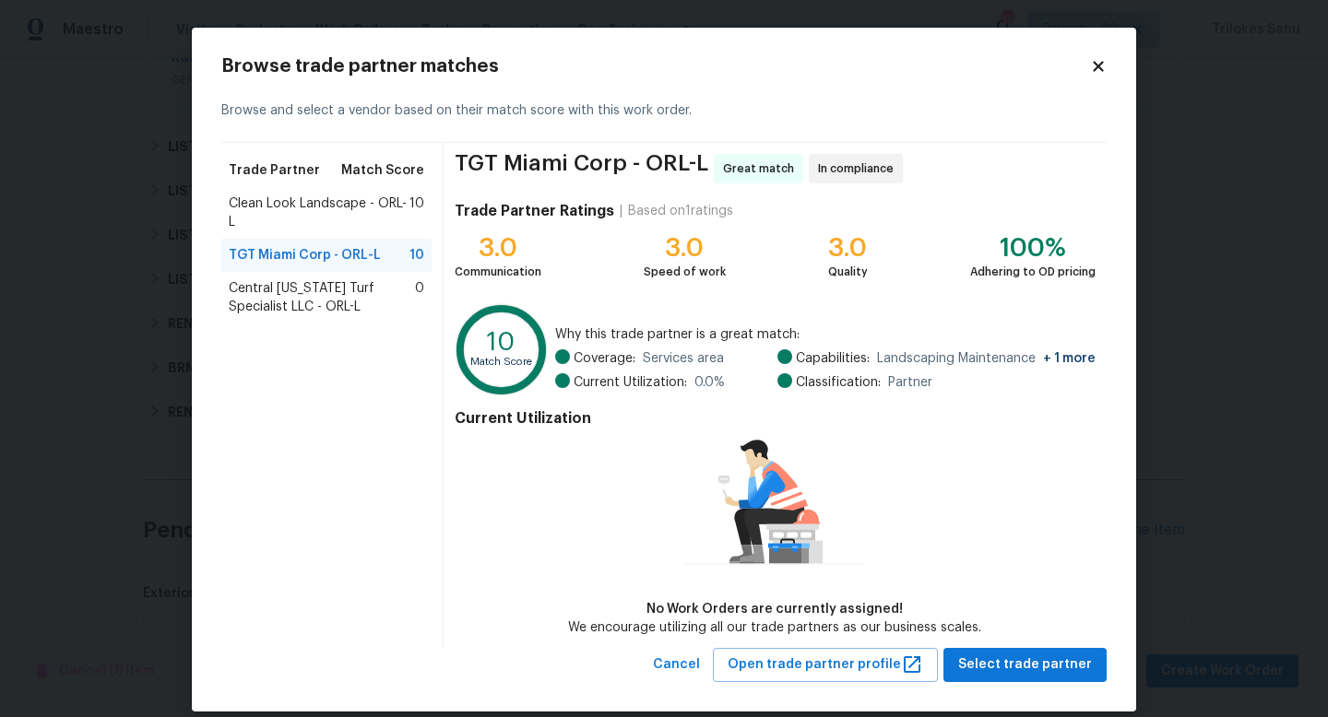
click at [333, 199] on span "Clean Look Landscape - ORL-L" at bounding box center [319, 213] width 181 height 37
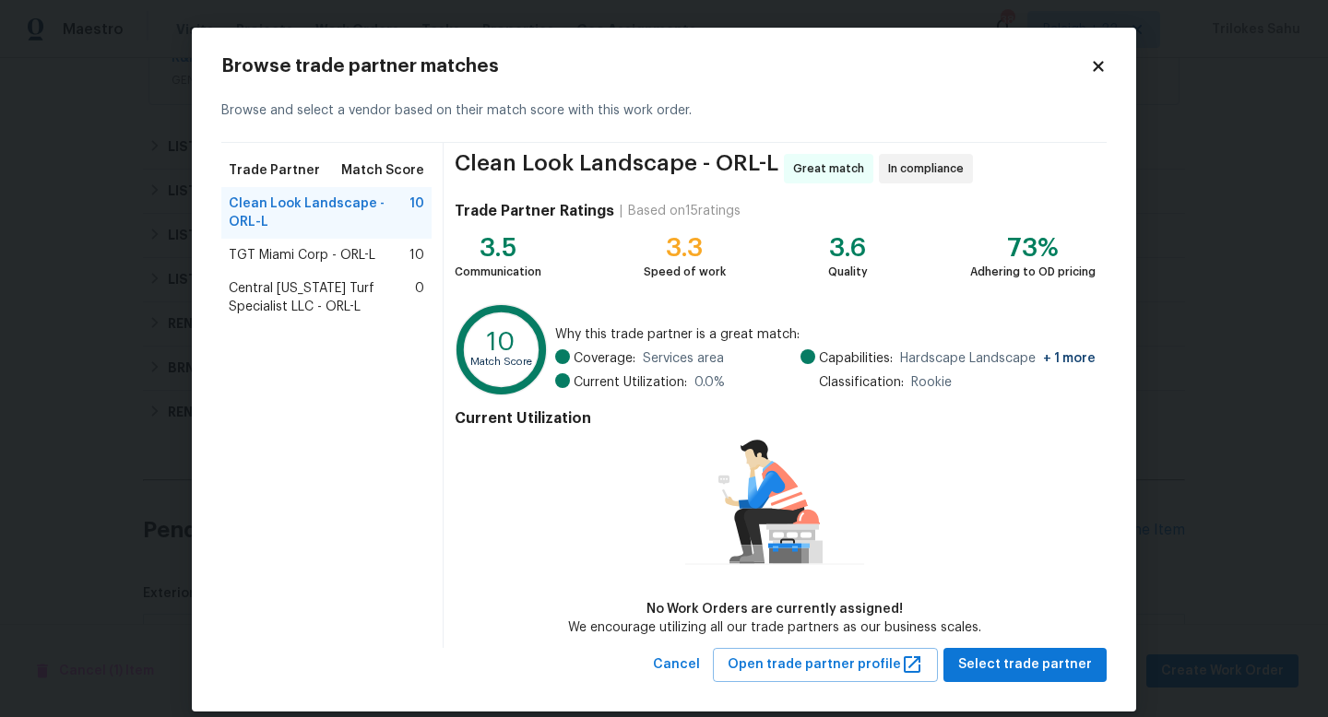
click at [325, 289] on span "Central [US_STATE] Turf Specialist LLC - ORL-L" at bounding box center [322, 297] width 186 height 37
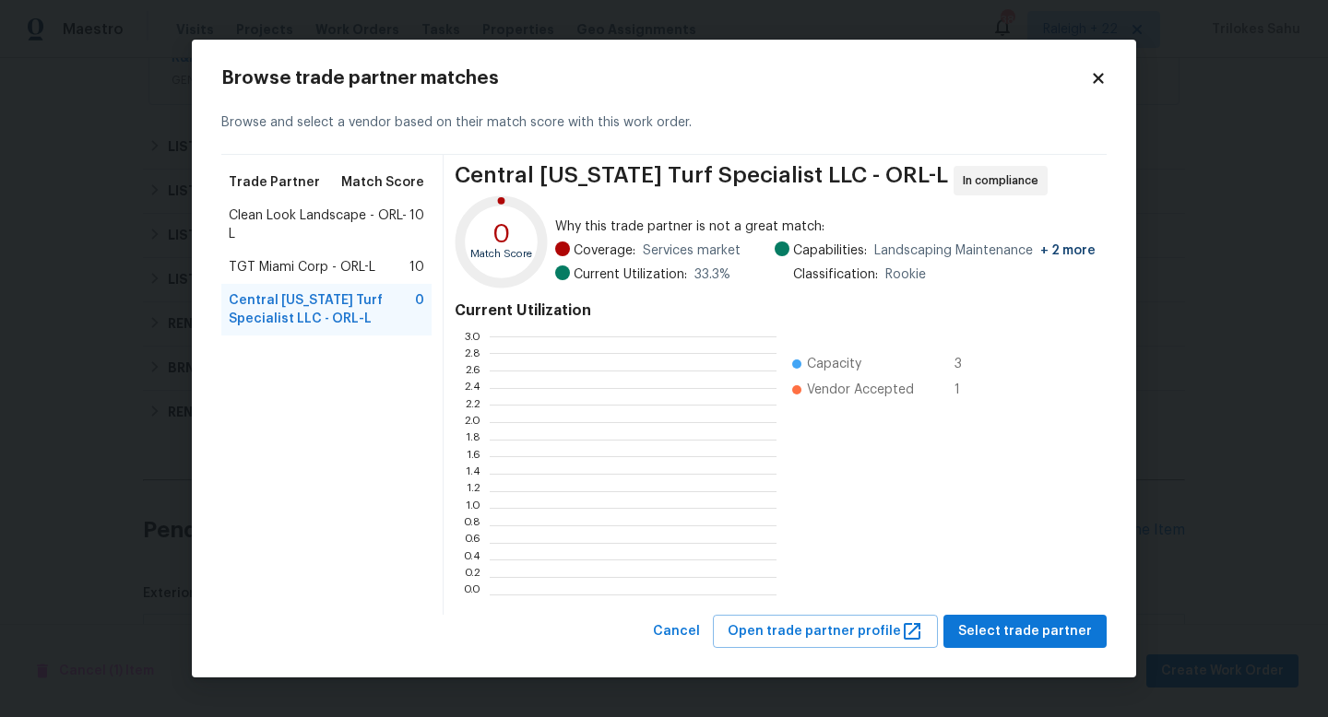
scroll to position [258, 287]
click at [330, 221] on span "Clean Look Landscape - ORL-L" at bounding box center [319, 225] width 181 height 37
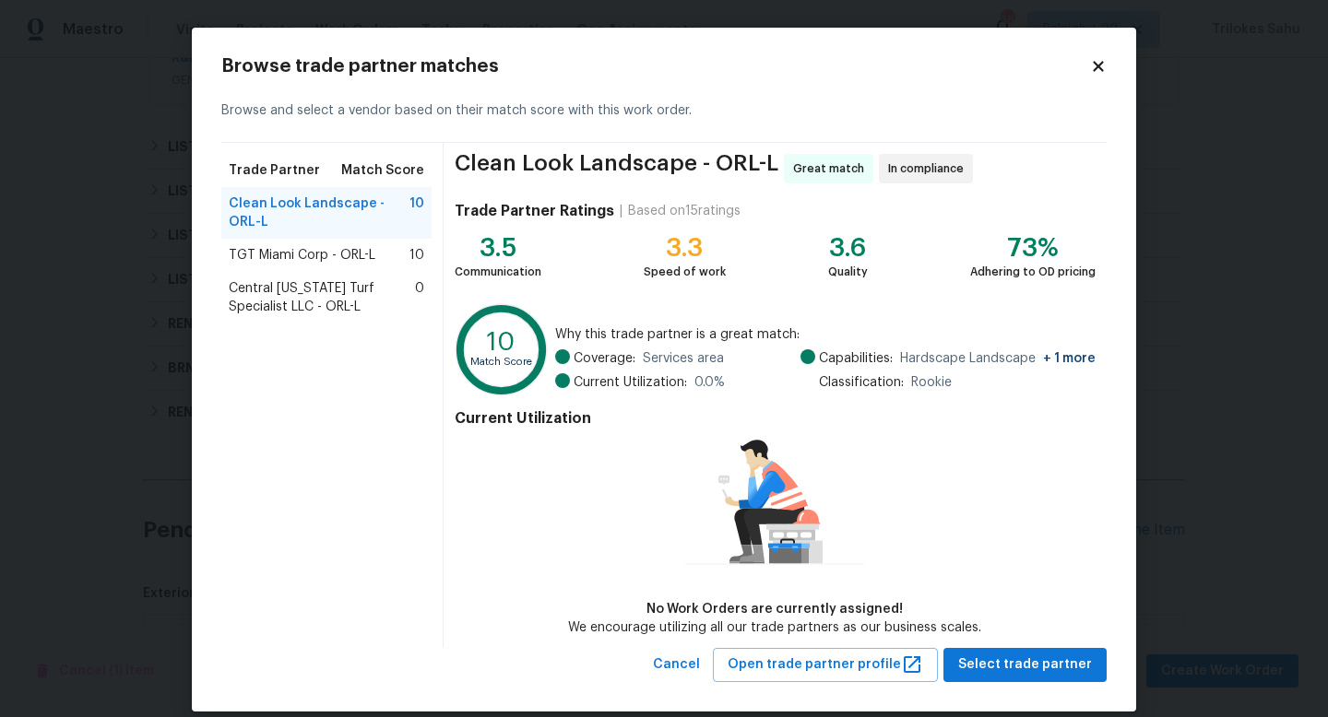
scroll to position [20, 0]
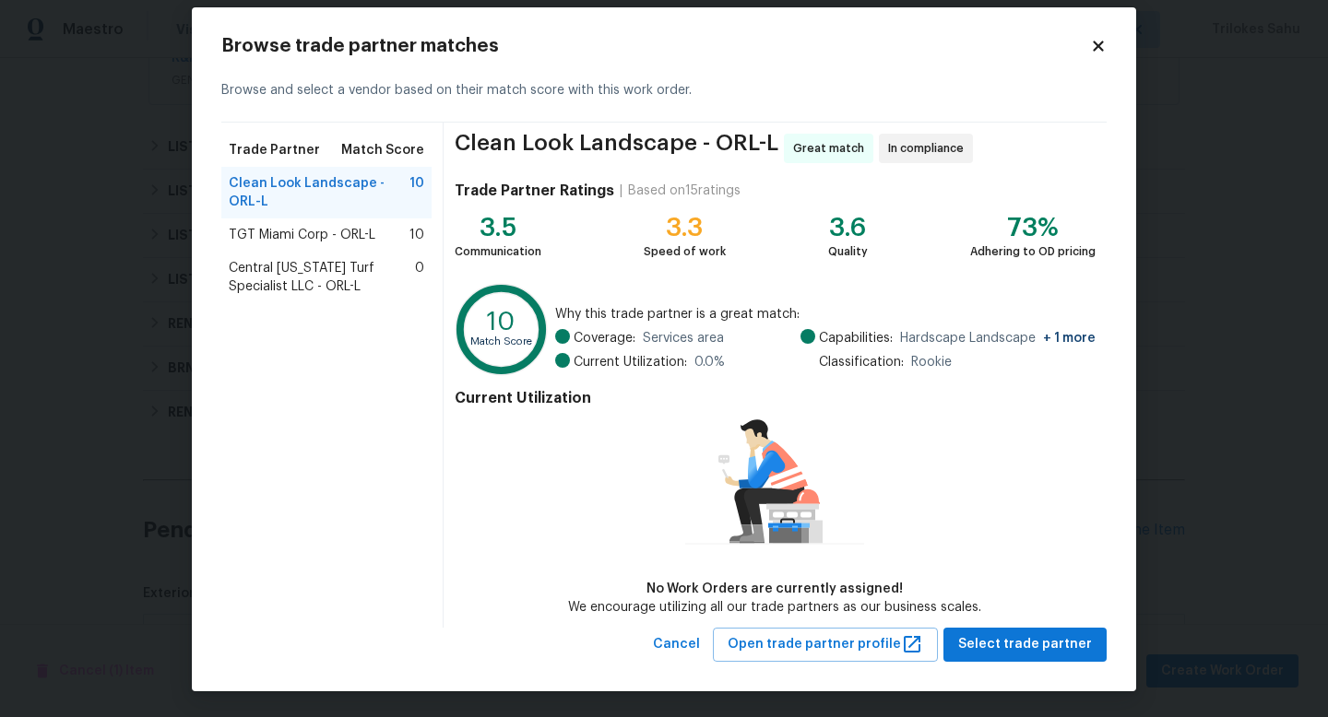
click at [362, 231] on span "TGT Miami Corp - ORL-L" at bounding box center [302, 235] width 147 height 18
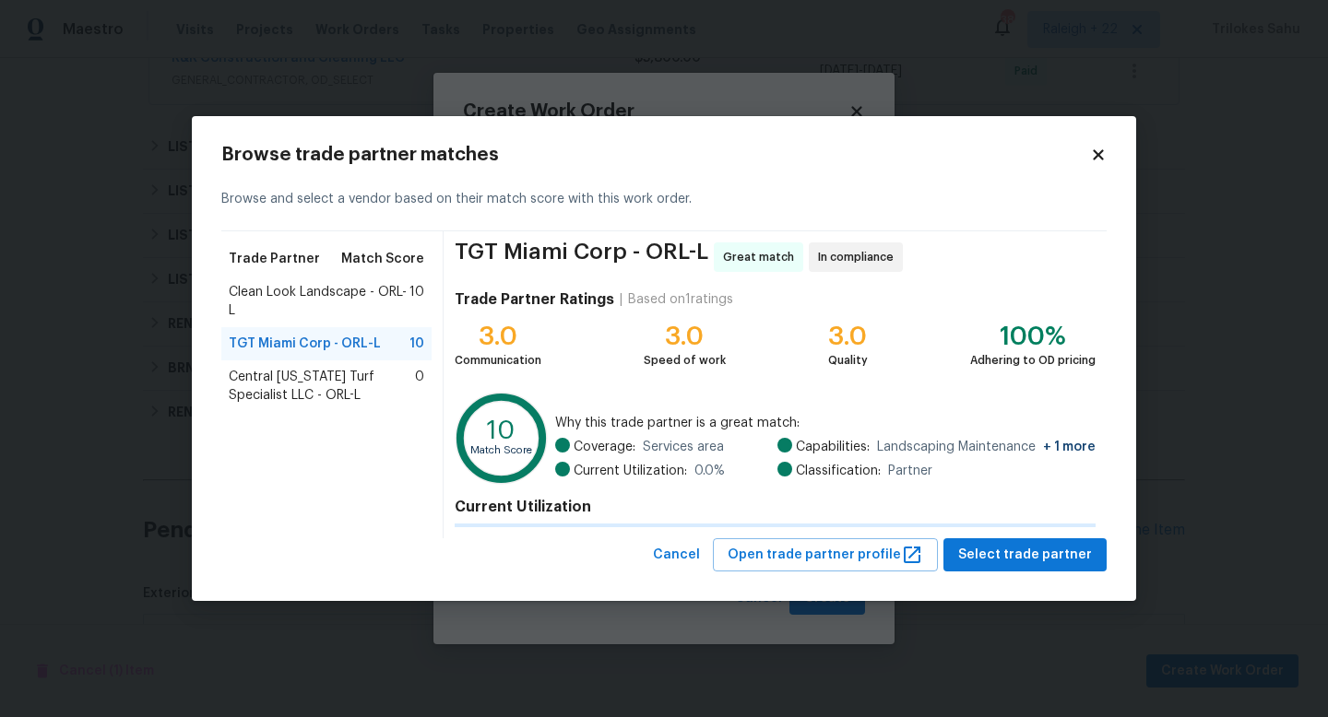
scroll to position [0, 0]
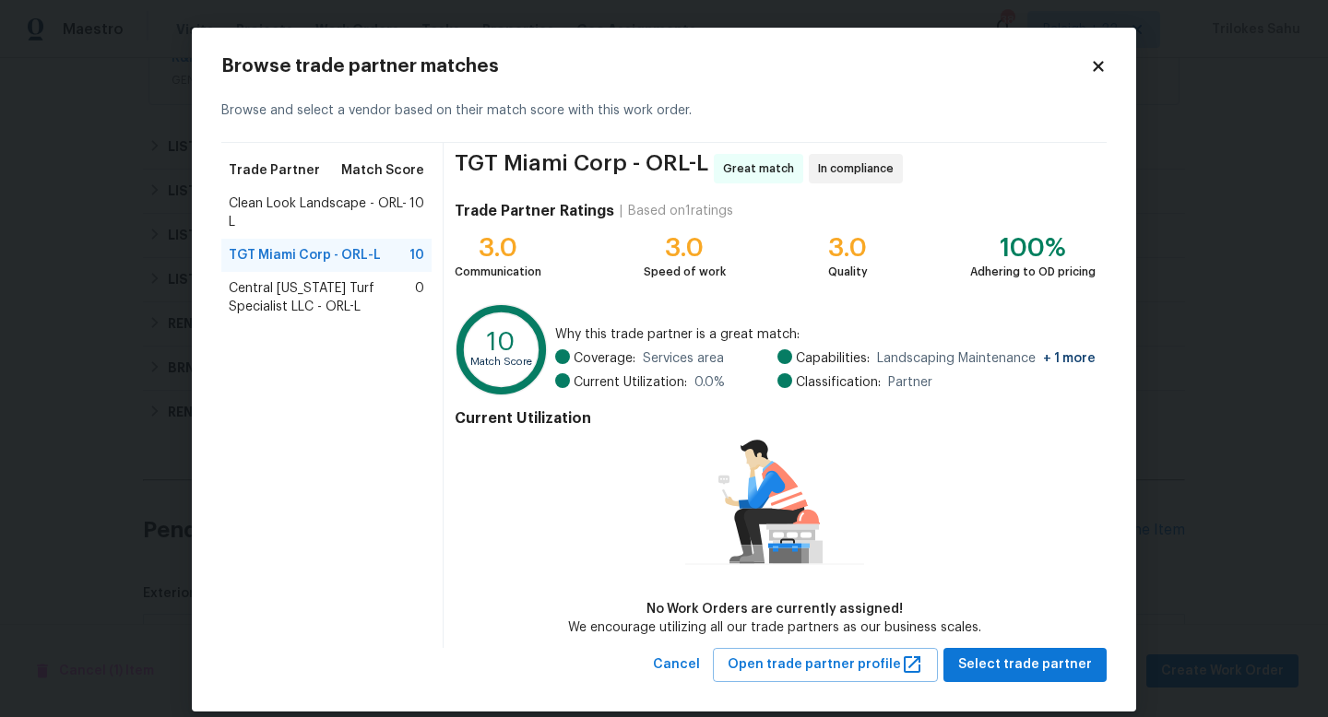
click at [345, 219] on span "Clean Look Landscape - ORL-L" at bounding box center [319, 213] width 181 height 37
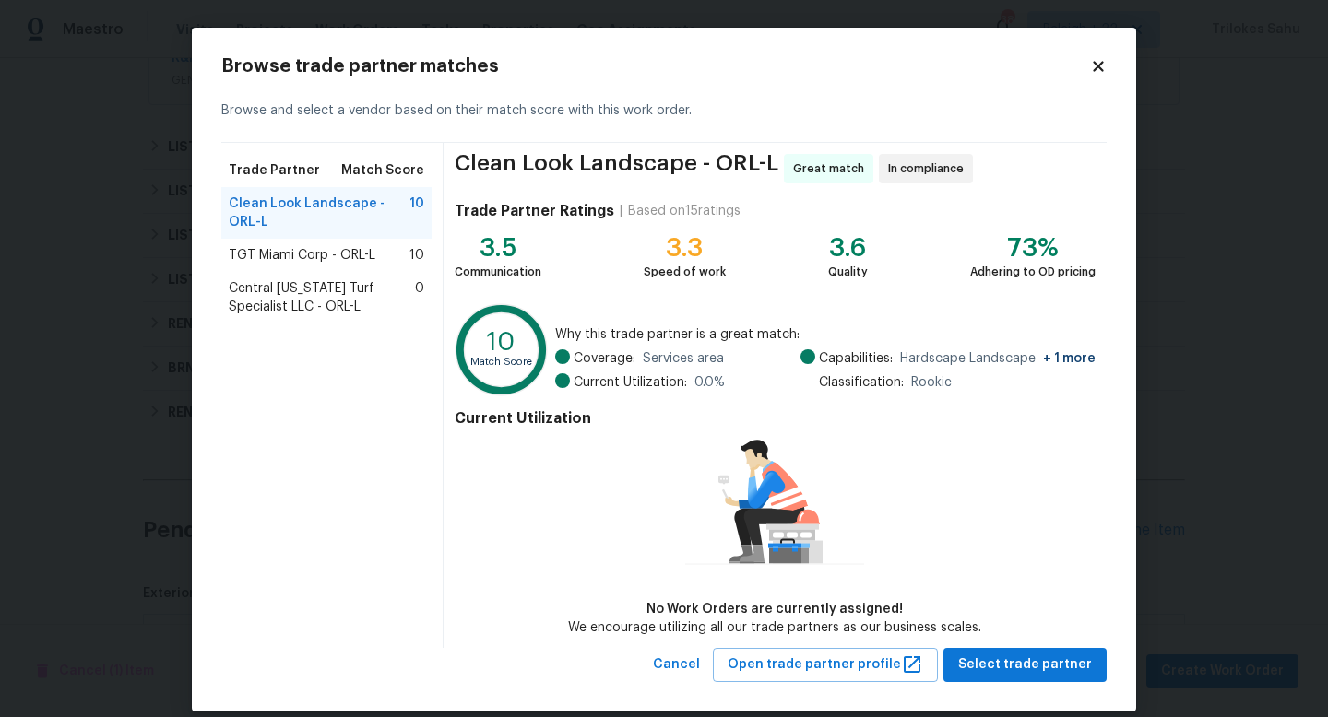
click at [348, 261] on span "TGT Miami Corp - ORL-L" at bounding box center [302, 255] width 147 height 18
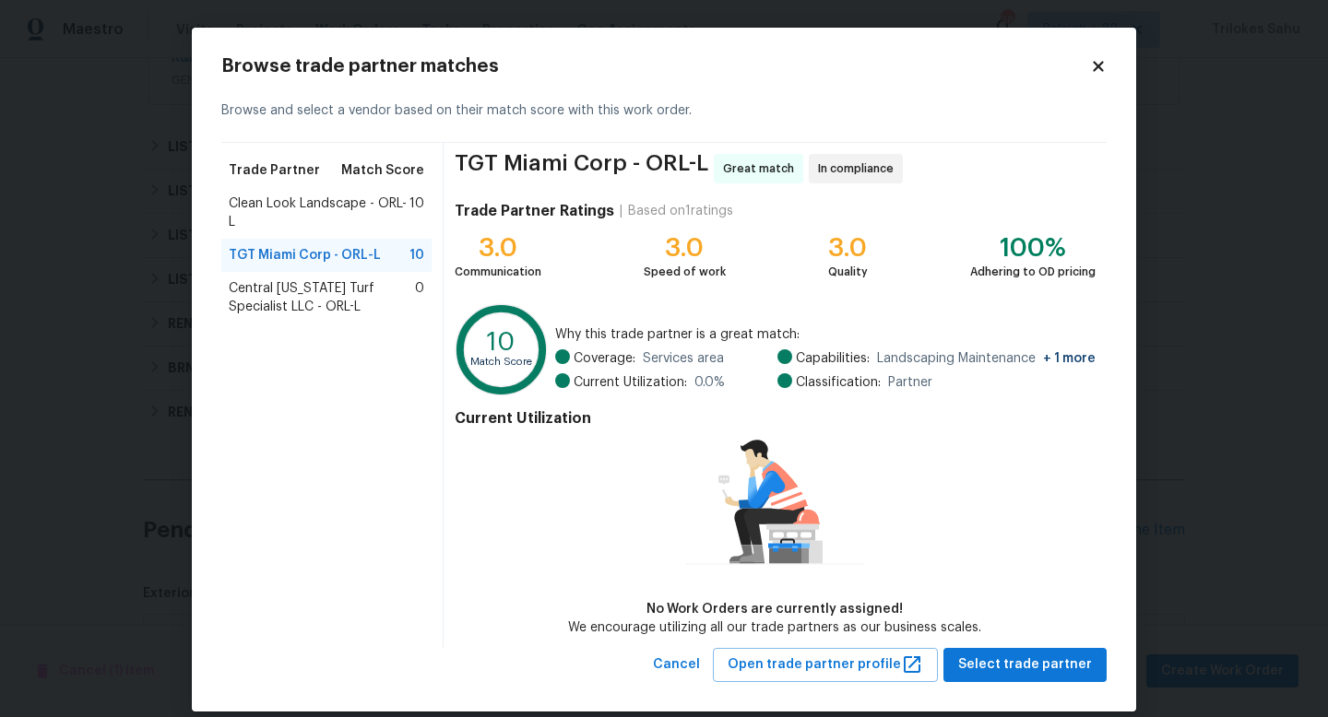
click at [338, 219] on span "Clean Look Landscape - ORL-L" at bounding box center [319, 213] width 181 height 37
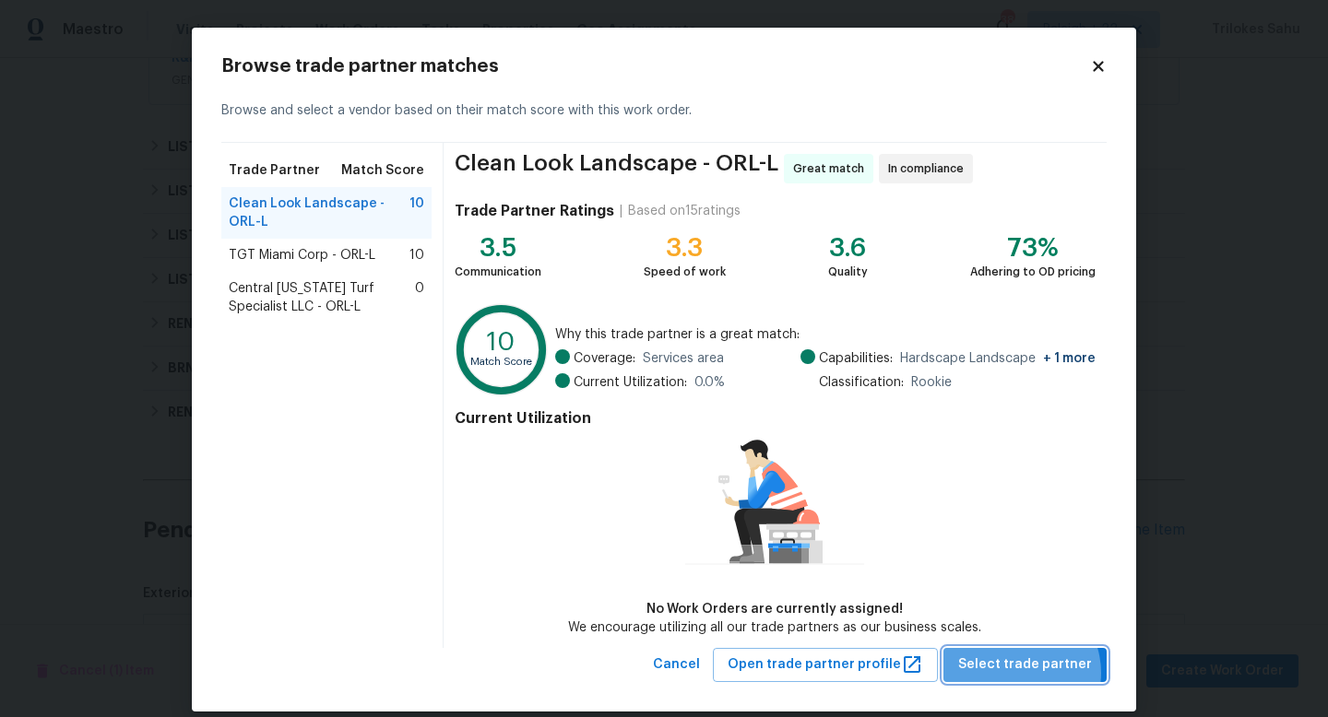
click at [1023, 672] on span "Select trade partner" at bounding box center [1025, 665] width 134 height 23
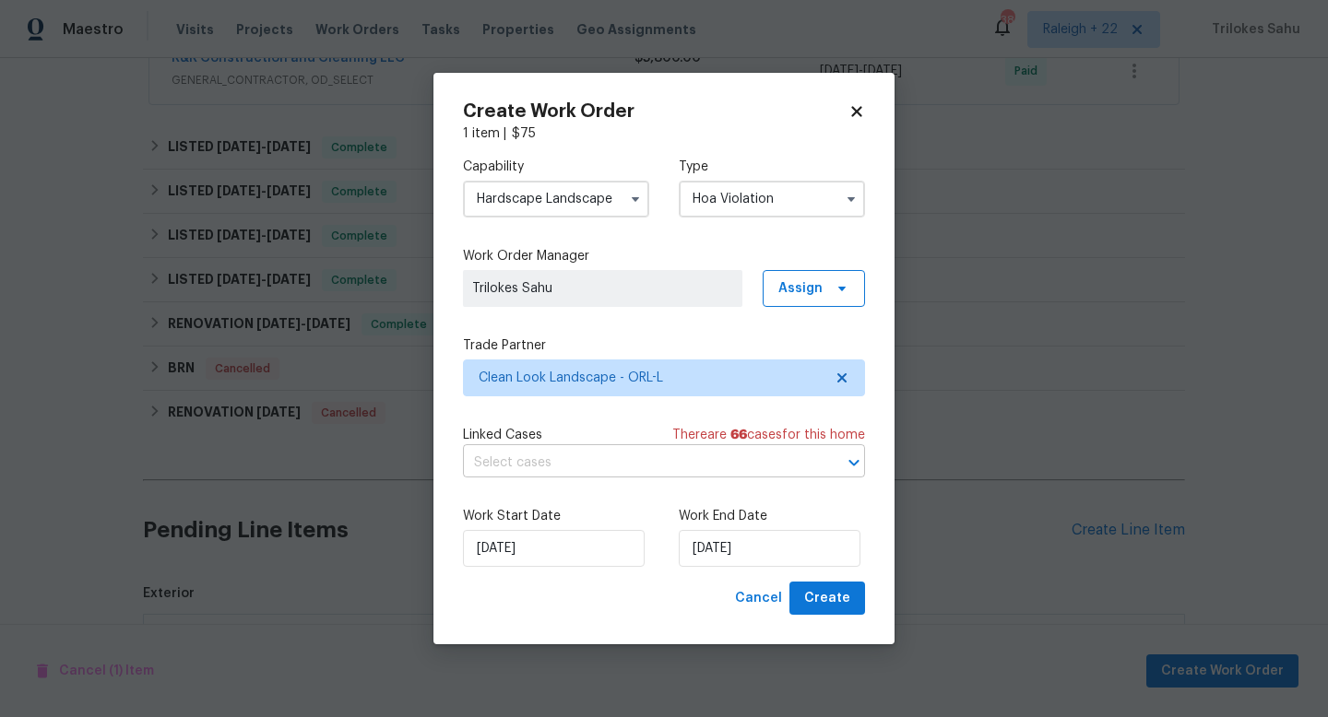
click at [692, 464] on input "text" at bounding box center [638, 463] width 350 height 29
click at [883, 223] on div "Create Work Order 1 item | $ 75 Capability Hardscape Landscape Type Hoa Violati…" at bounding box center [663, 359] width 461 height 573
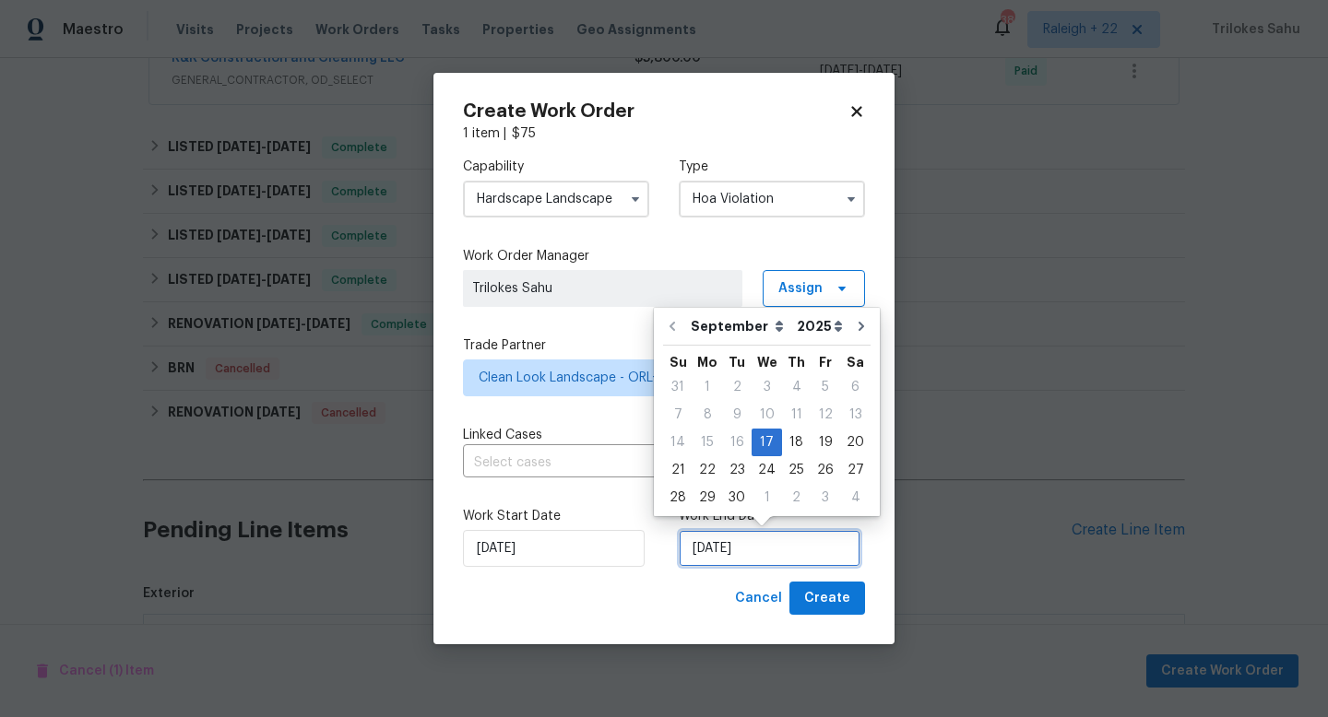
click at [734, 558] on input "[DATE]" at bounding box center [770, 548] width 182 height 37
click at [792, 432] on div "18" at bounding box center [796, 443] width 29 height 26
type input "[DATE]"
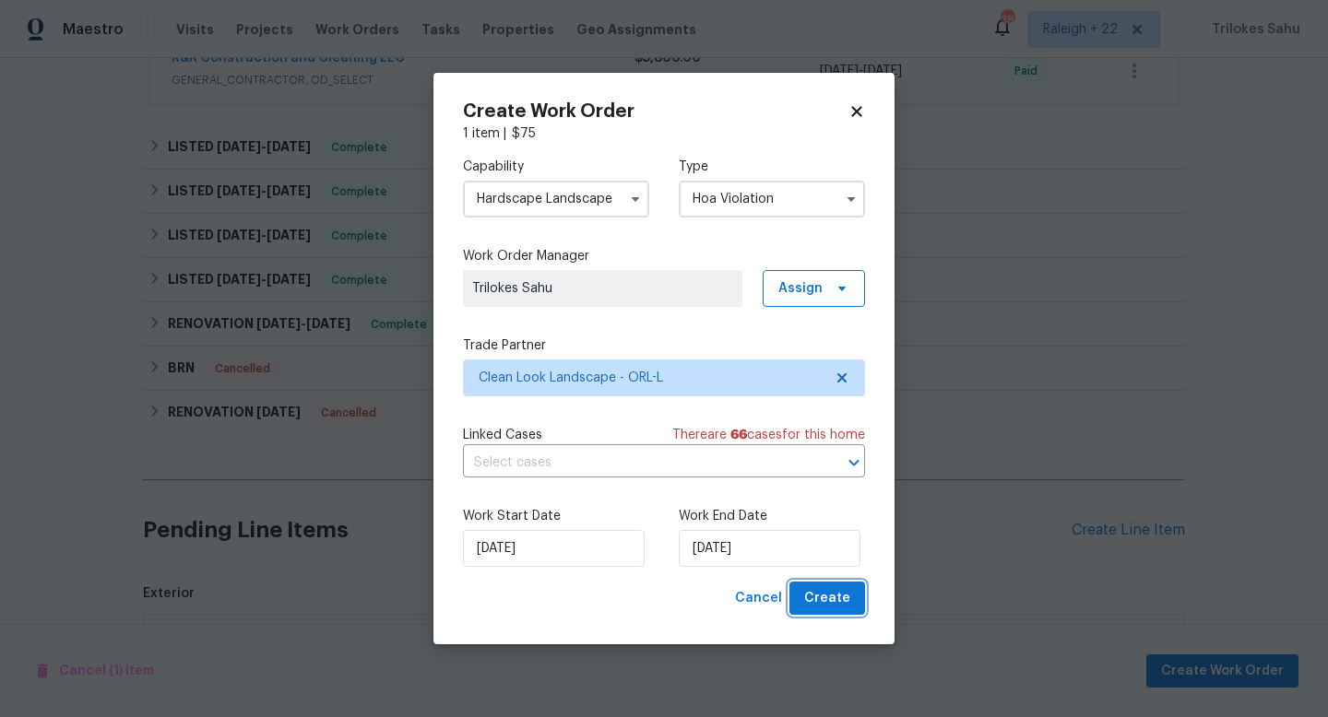
click at [820, 612] on button "Create" at bounding box center [827, 599] width 76 height 34
checkbox input "false"
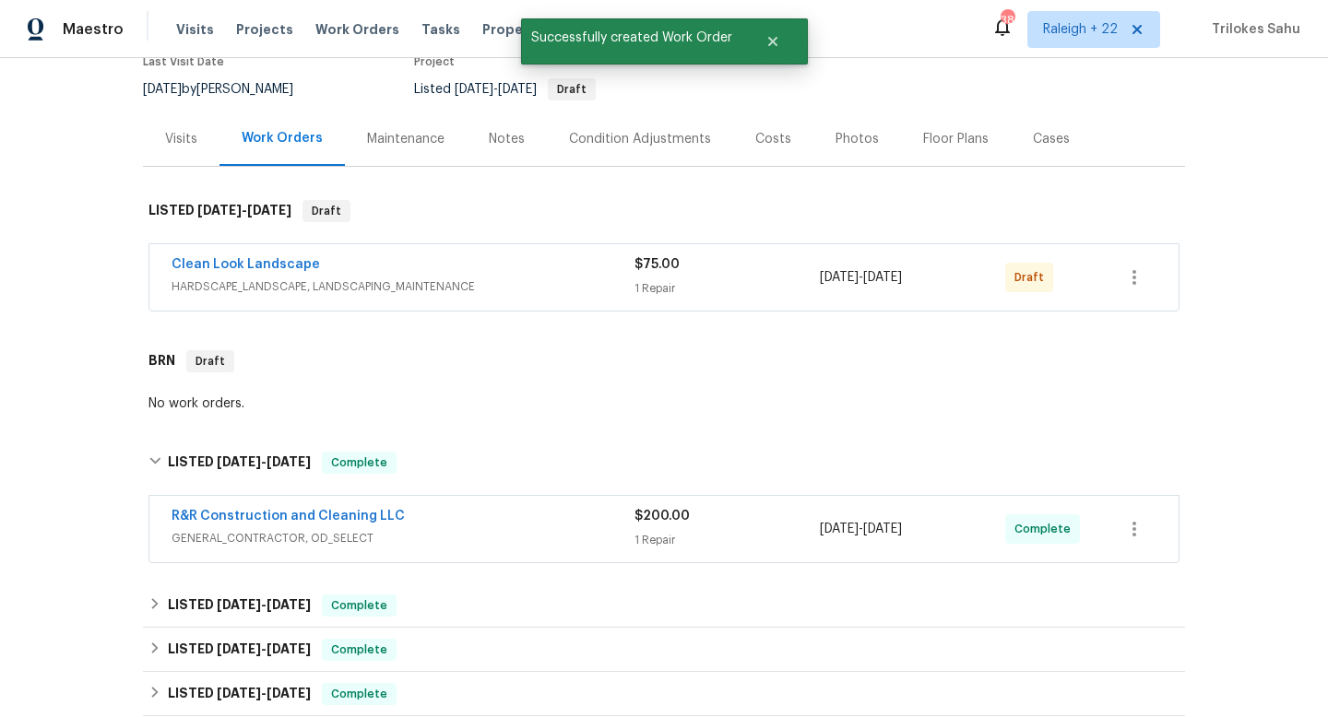
scroll to position [123, 0]
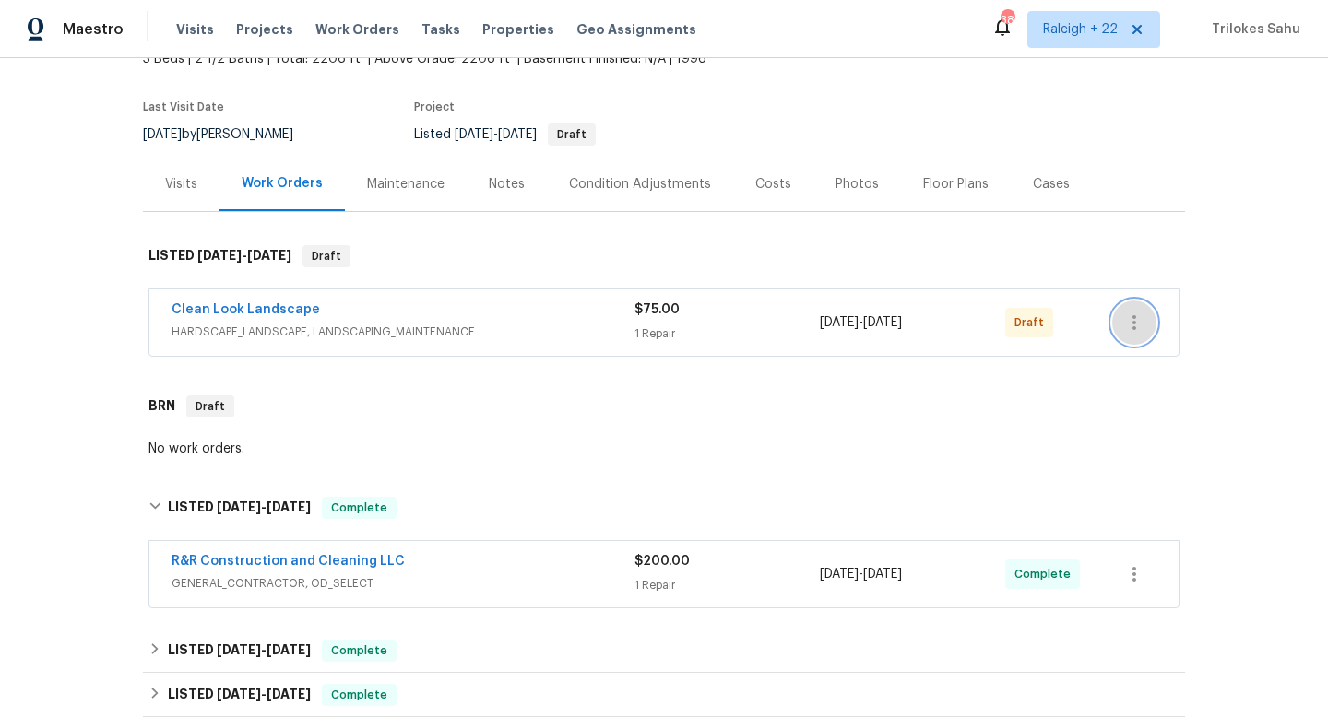
click at [1130, 333] on icon "button" at bounding box center [1134, 323] width 22 height 22
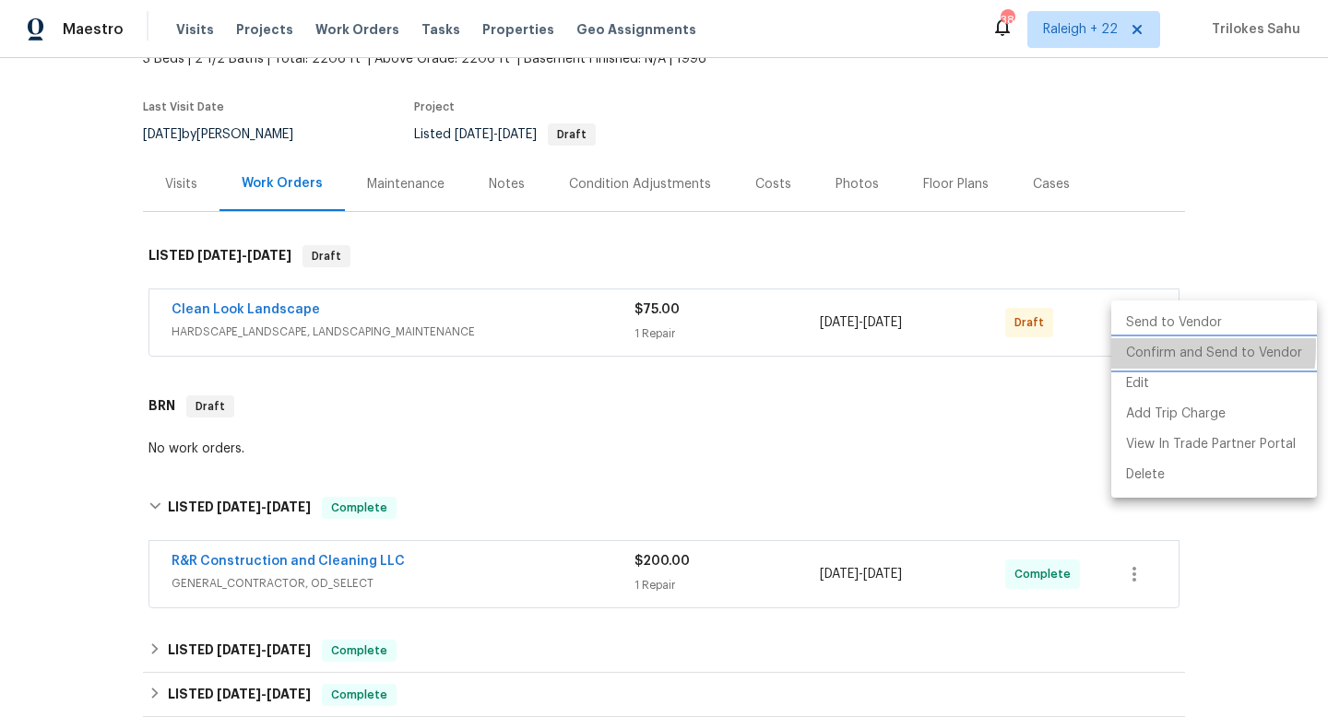
click at [1136, 347] on li "Confirm and Send to Vendor" at bounding box center [1214, 353] width 206 height 30
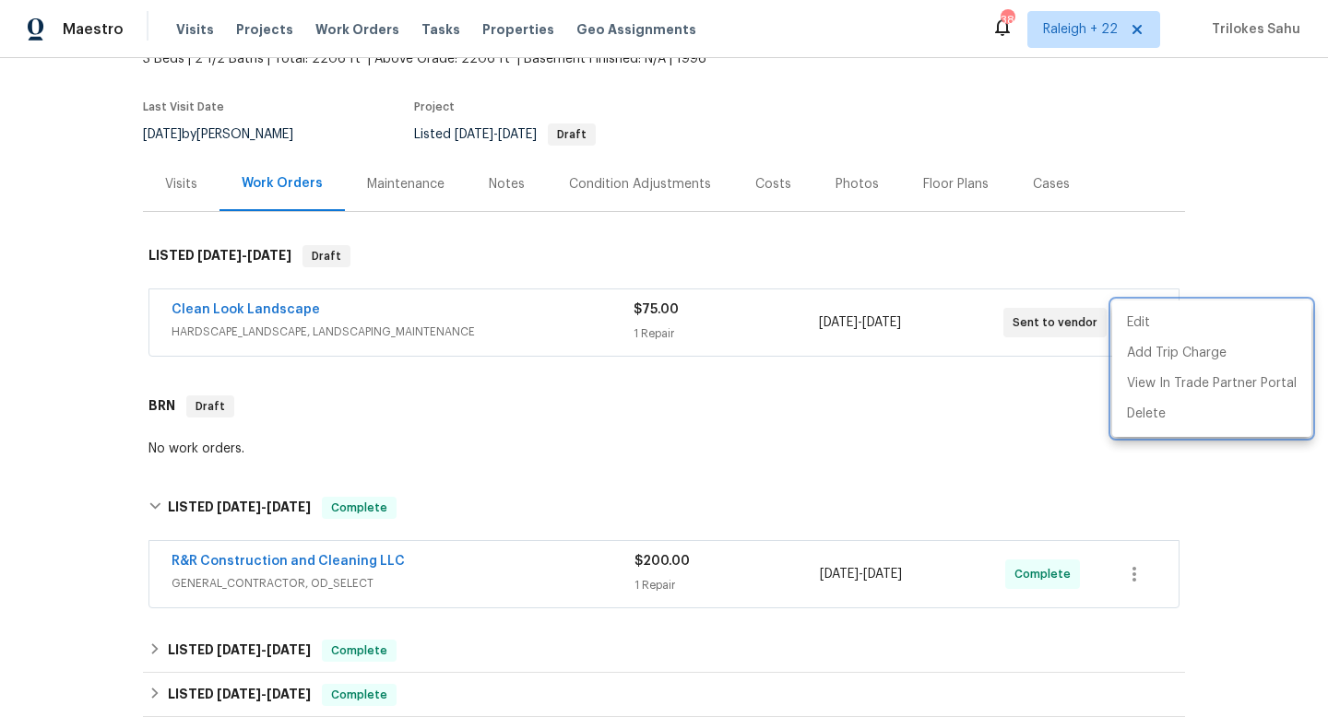
drag, startPoint x: 326, startPoint y: 306, endPoint x: 163, endPoint y: 309, distance: 163.2
click at [163, 309] on div at bounding box center [664, 358] width 1328 height 717
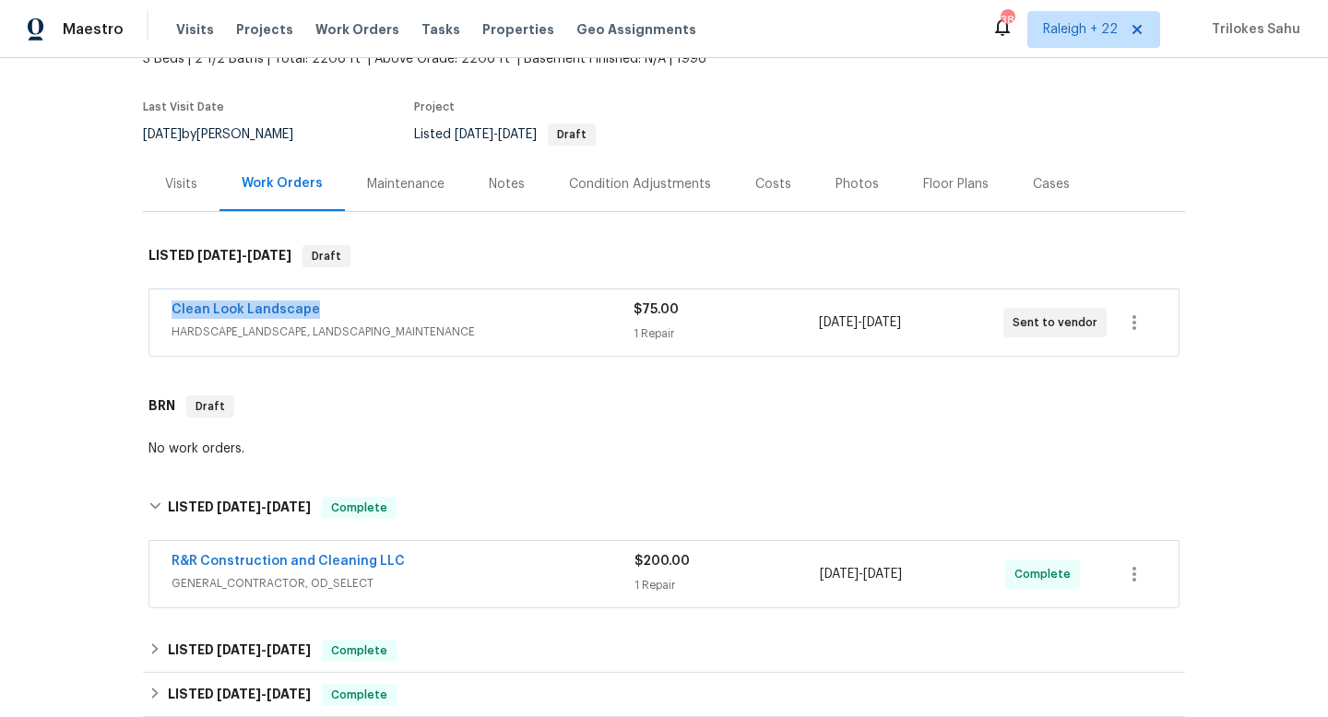
drag, startPoint x: 163, startPoint y: 309, endPoint x: 325, endPoint y: 313, distance: 162.3
copy link "Clean Look Landscape"
